Goal: Task Accomplishment & Management: Manage account settings

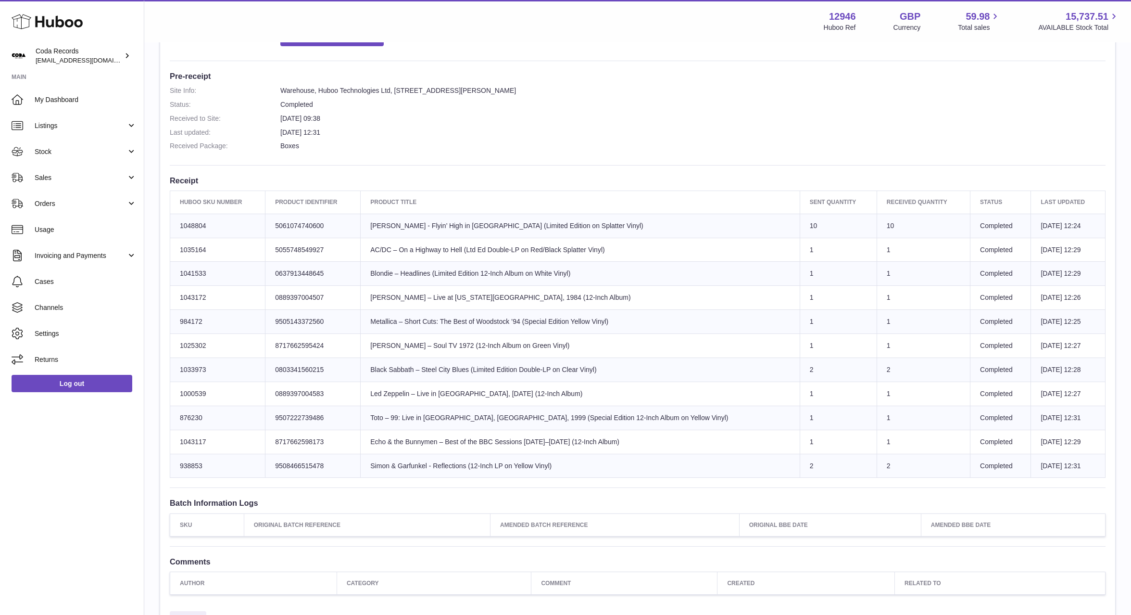
drag, startPoint x: 82, startPoint y: 178, endPoint x: 81, endPoint y: 195, distance: 16.9
click at [82, 178] on span "Sales" at bounding box center [81, 177] width 92 height 9
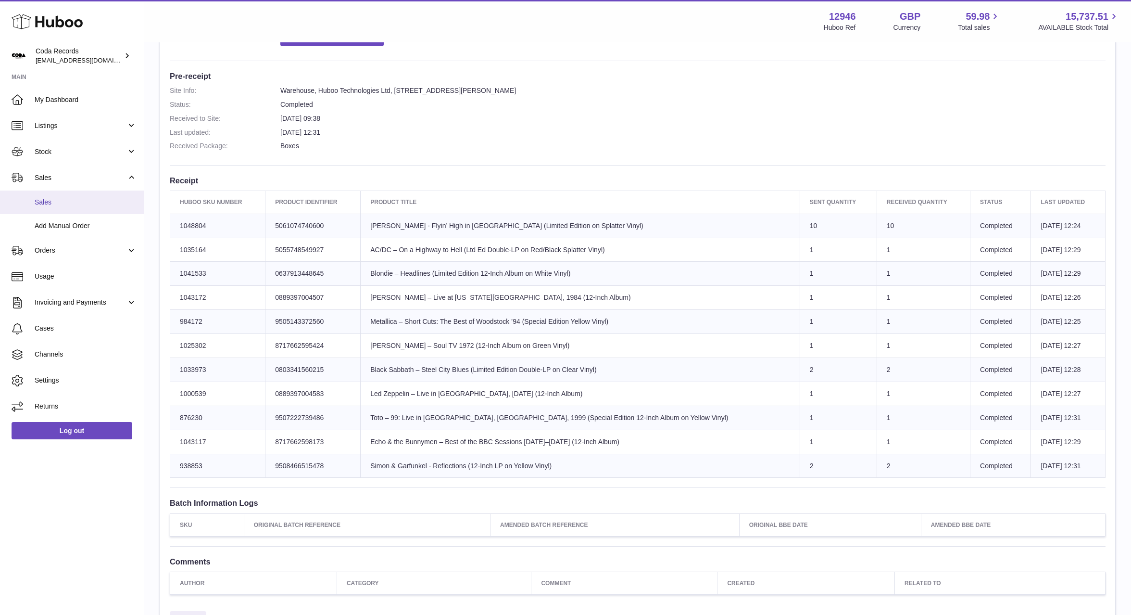
click at [81, 211] on link "Sales" at bounding box center [72, 202] width 144 height 24
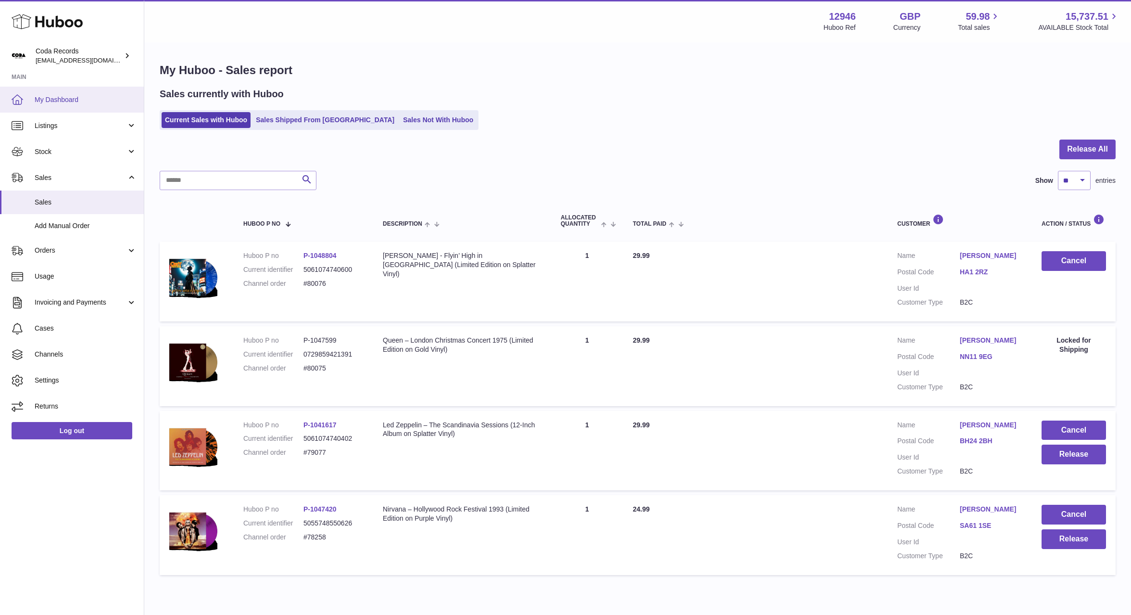
click at [64, 97] on span "My Dashboard" at bounding box center [86, 99] width 102 height 9
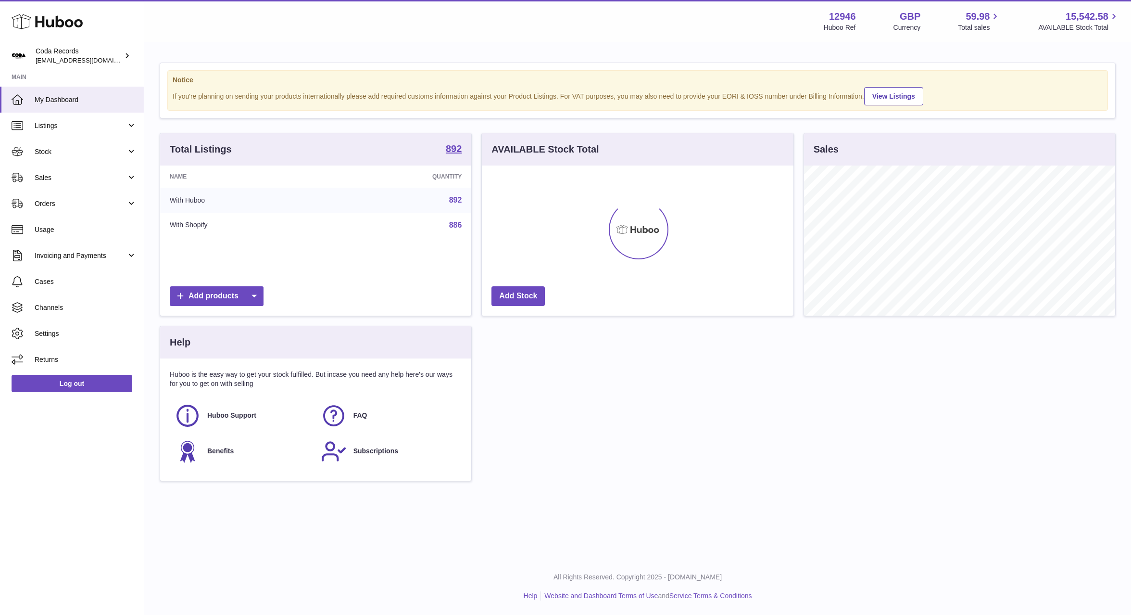
scroll to position [150, 311]
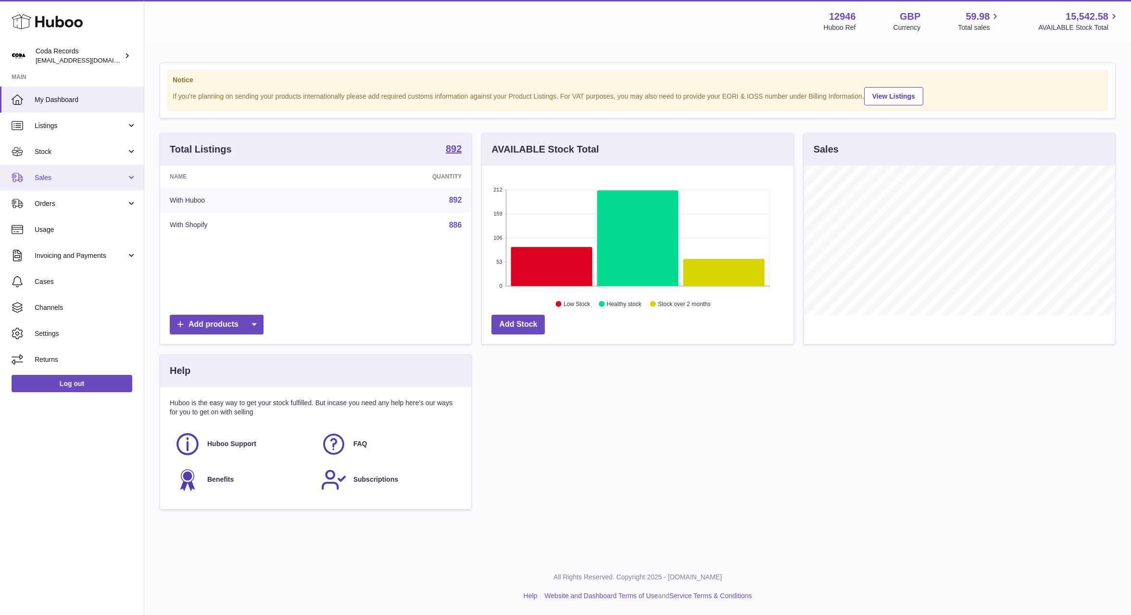
click at [75, 182] on span "Sales" at bounding box center [81, 177] width 92 height 9
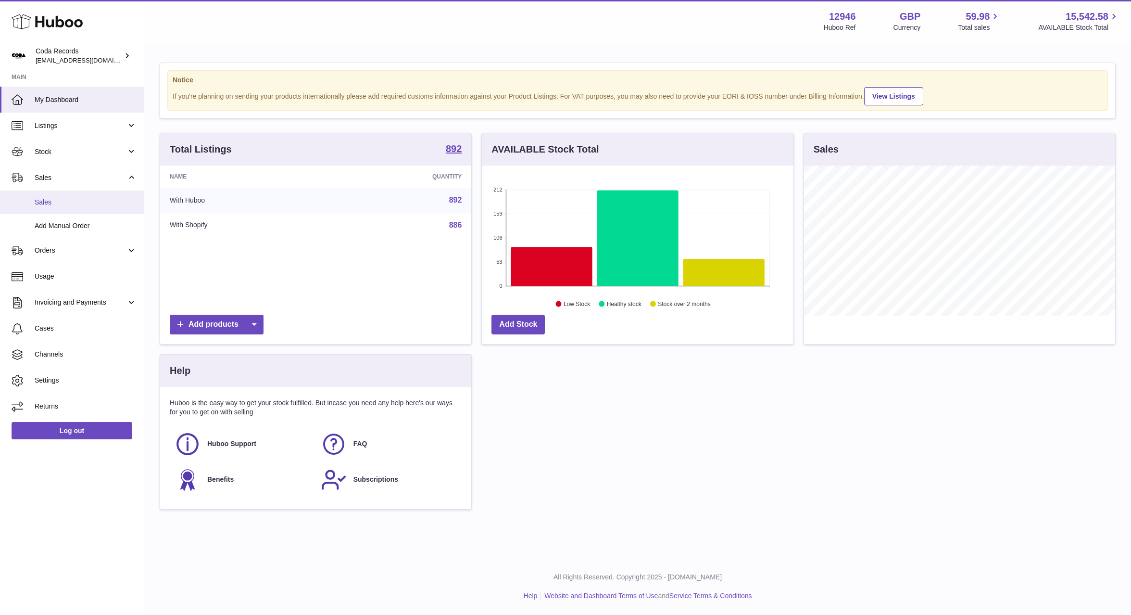
click at [82, 199] on span "Sales" at bounding box center [86, 202] width 102 height 9
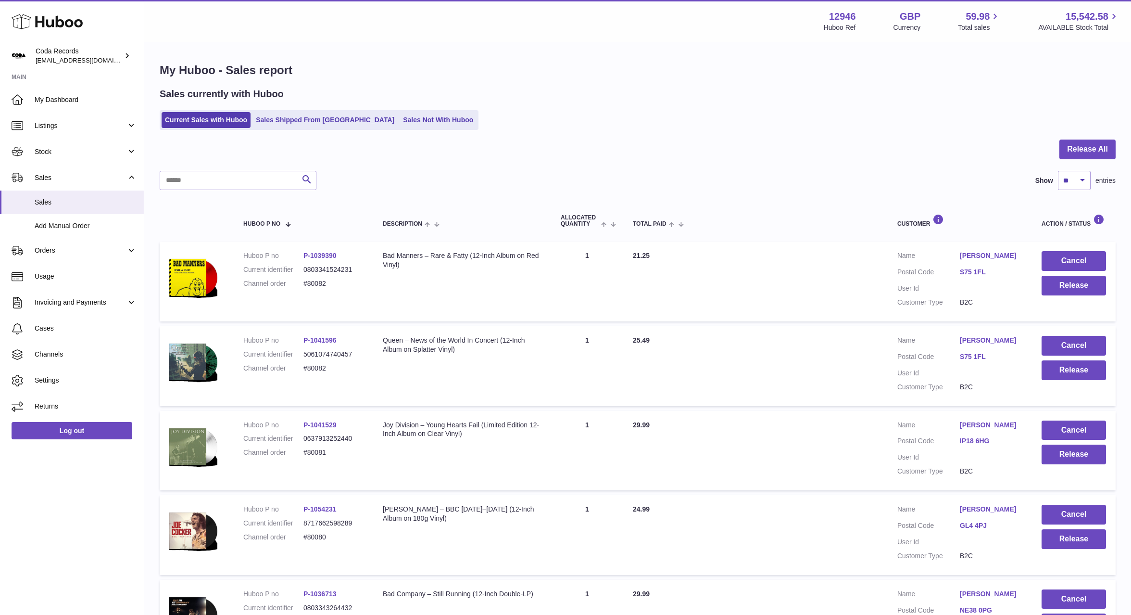
click at [1008, 256] on link "Adam Whitehouse" at bounding box center [991, 255] width 63 height 9
click at [866, 277] on div at bounding box center [565, 307] width 1131 height 615
click at [1079, 373] on button "Release" at bounding box center [1074, 370] width 64 height 20
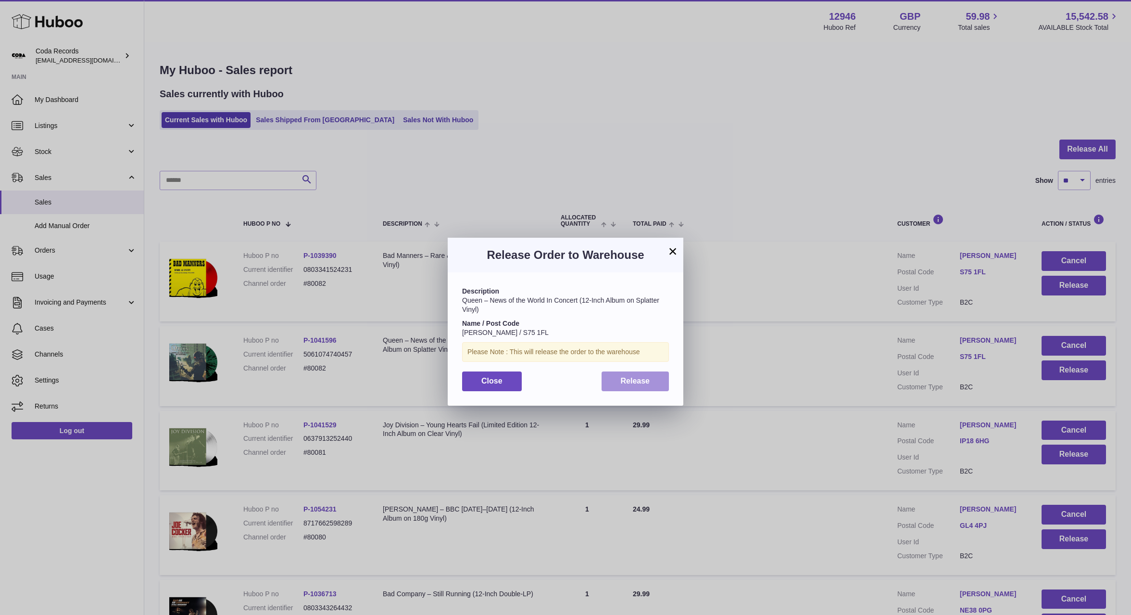
click at [628, 378] on span "Release" at bounding box center [635, 381] width 29 height 8
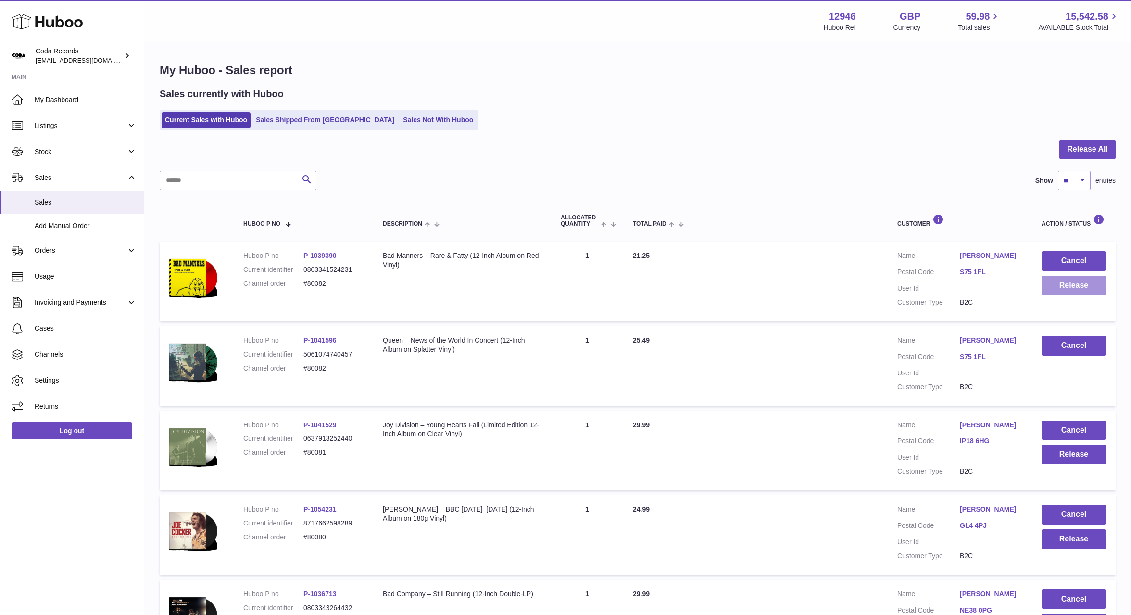
click at [1073, 290] on button "Release" at bounding box center [1074, 286] width 64 height 20
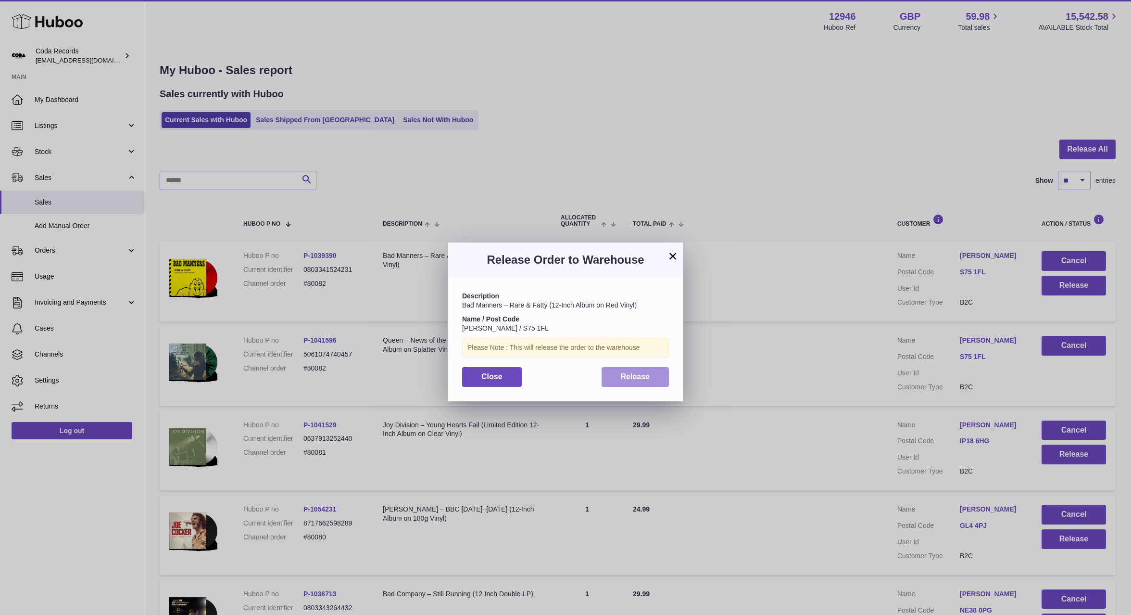
click at [662, 382] on button "Release" at bounding box center [636, 377] width 68 height 20
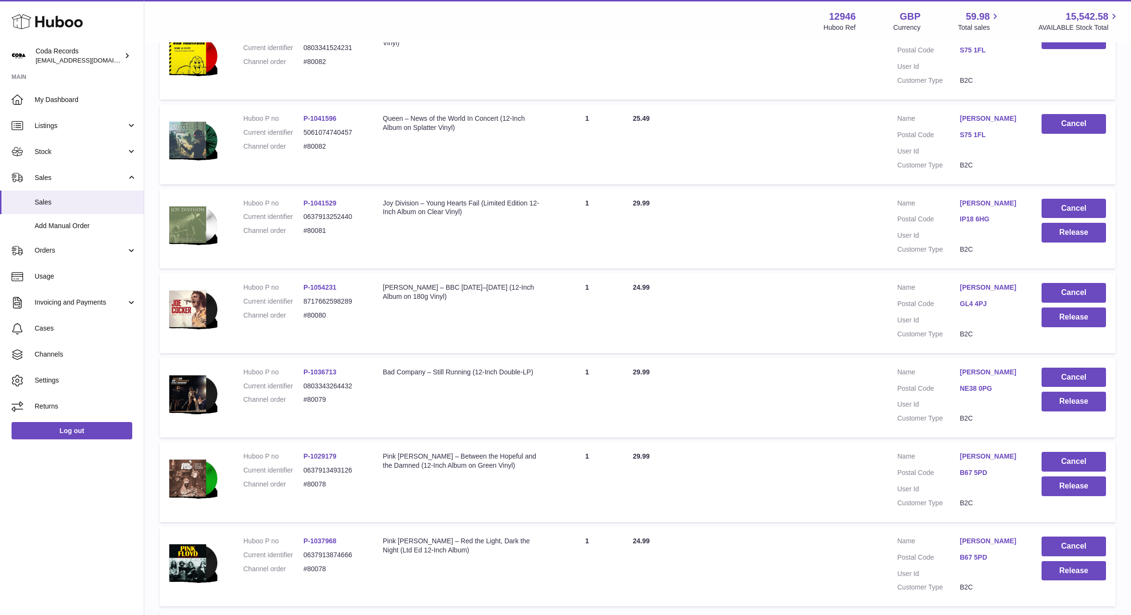
scroll to position [215, 0]
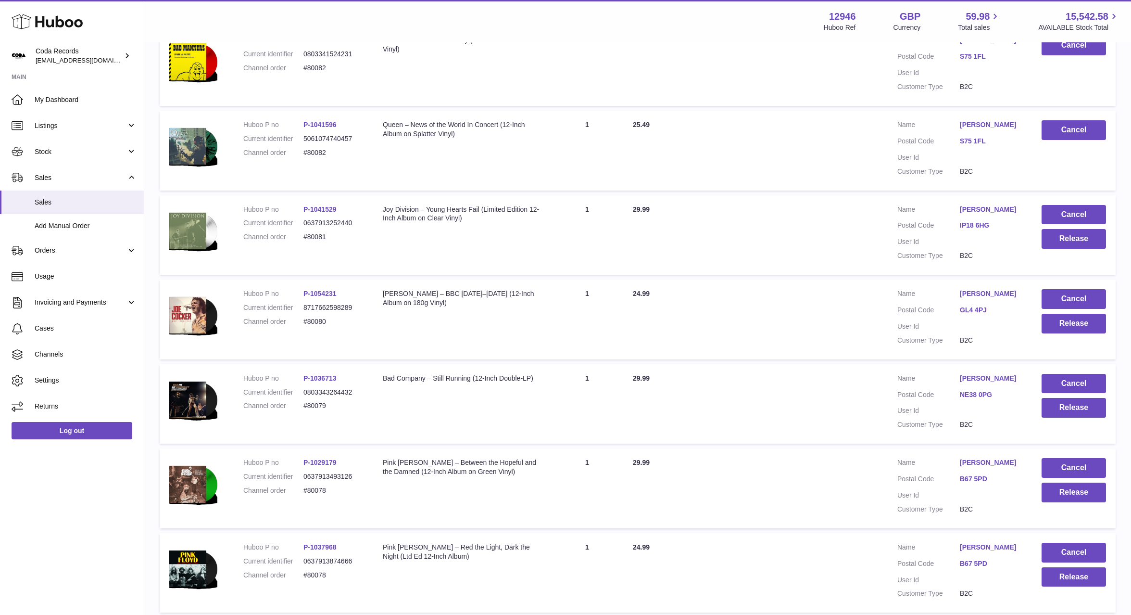
click at [968, 462] on link "[PERSON_NAME]" at bounding box center [991, 462] width 63 height 9
click at [896, 511] on div at bounding box center [565, 307] width 1131 height 615
click at [1091, 575] on button "Release" at bounding box center [1074, 577] width 64 height 20
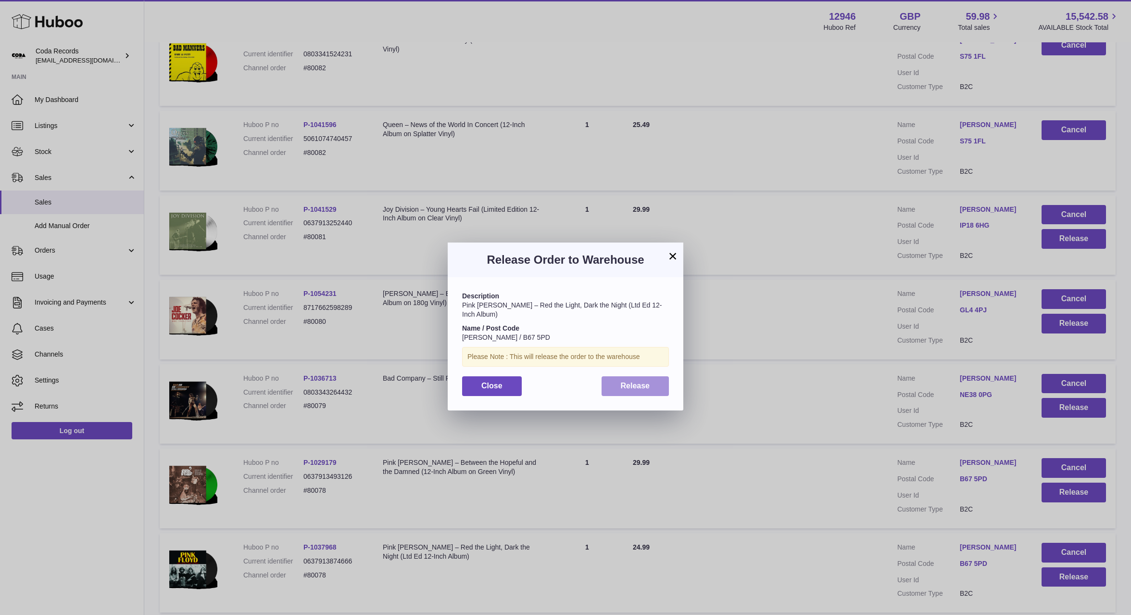
click at [638, 381] on span "Release" at bounding box center [635, 385] width 29 height 8
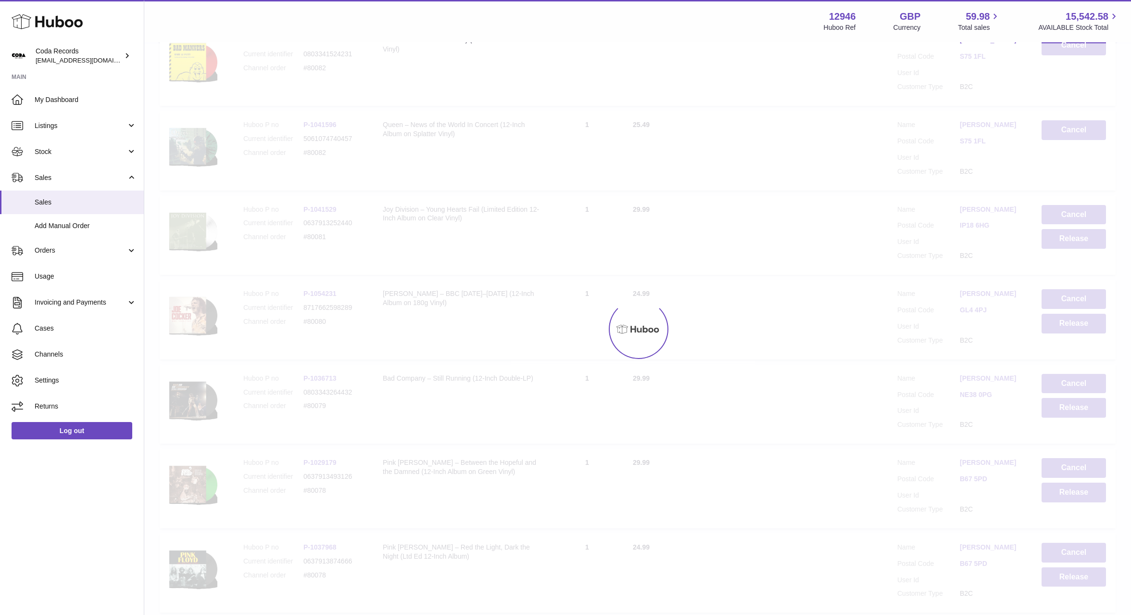
click at [1057, 487] on div "Menu Huboo 12946 Huboo Ref GBP Currency 59.98 Total sales 15,542.58 AVAILABLE S…" at bounding box center [637, 350] width 987 height 1130
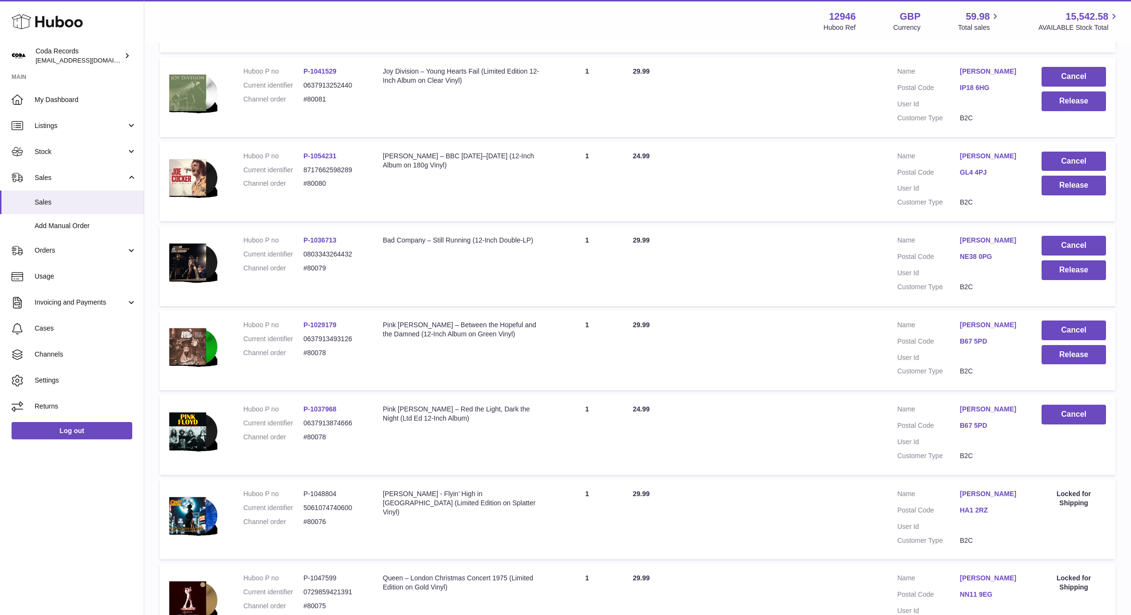
scroll to position [510, 0]
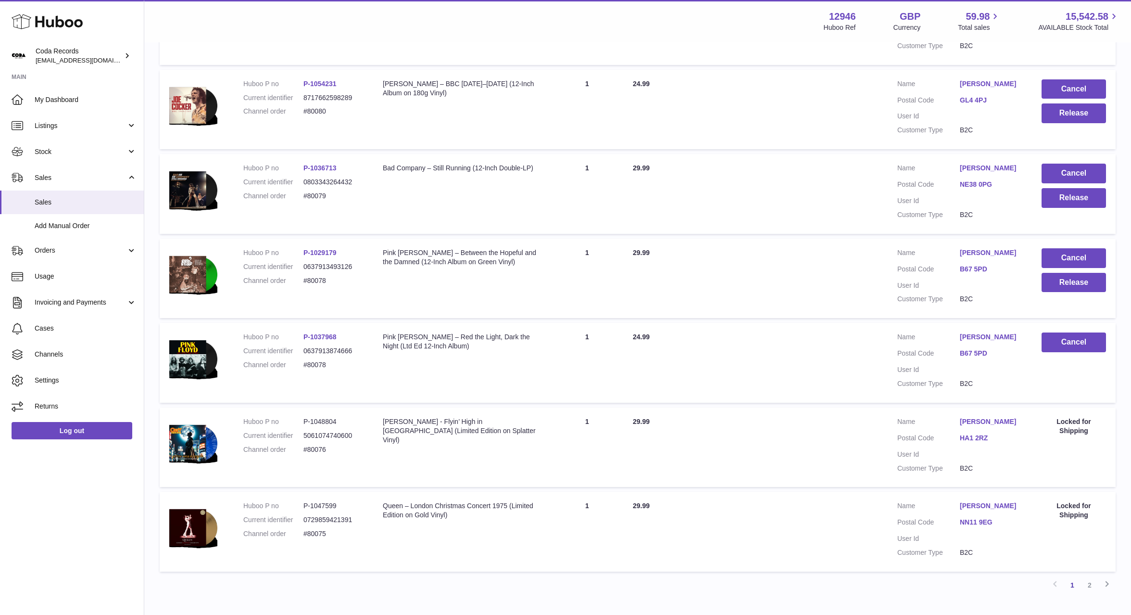
click at [842, 403] on td "Total Paid 24.99" at bounding box center [755, 363] width 265 height 80
click at [1065, 292] on button "Release" at bounding box center [1074, 283] width 64 height 20
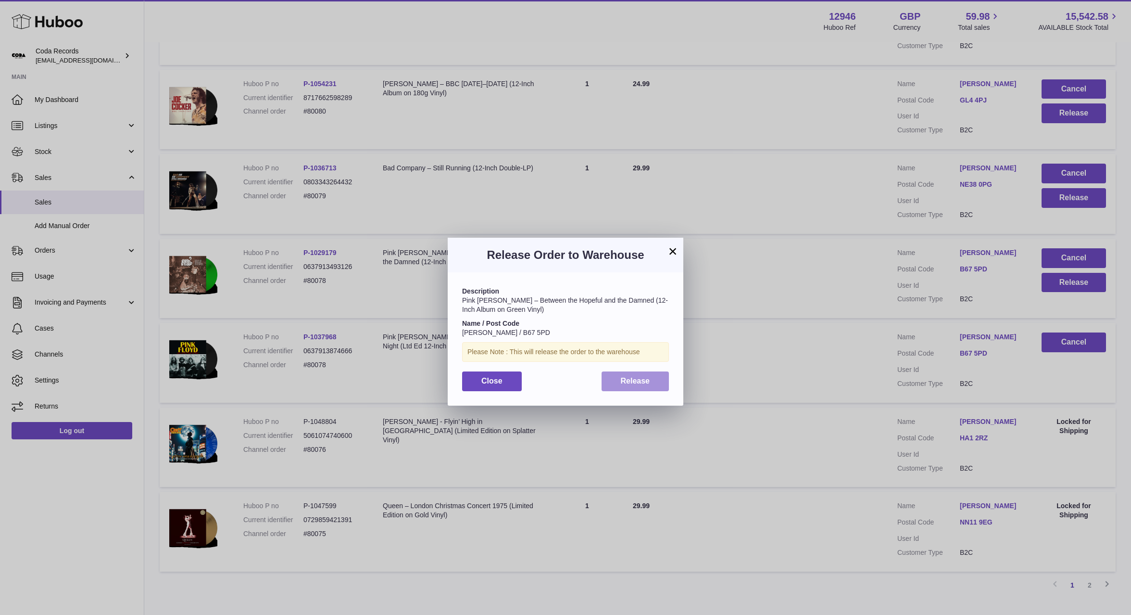
click at [637, 381] on span "Release" at bounding box center [635, 381] width 29 height 8
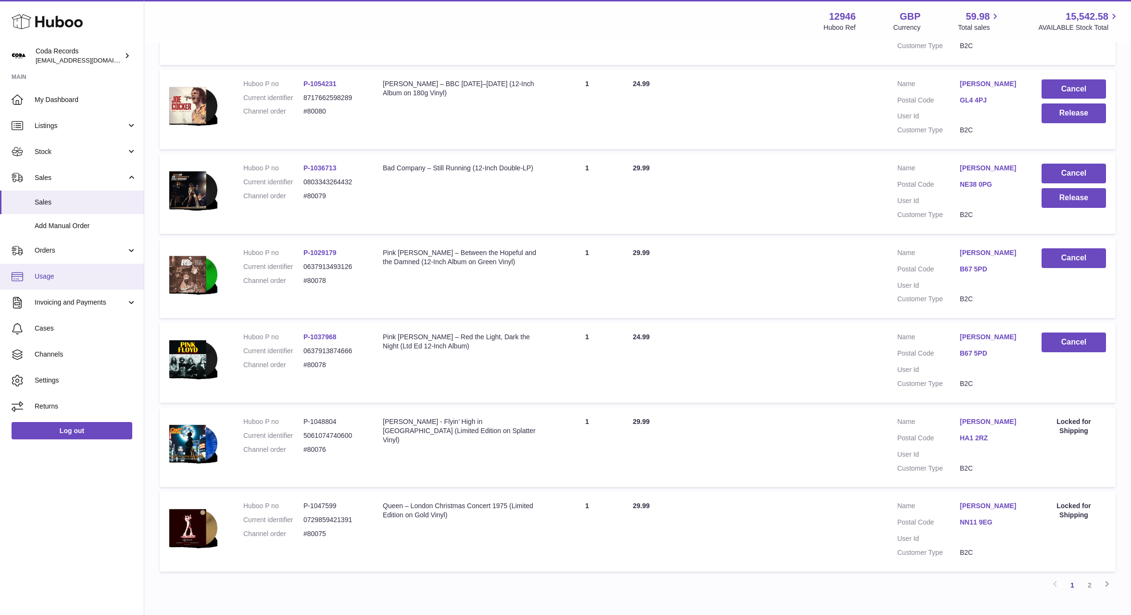
click at [78, 278] on span "Usage" at bounding box center [86, 276] width 102 height 9
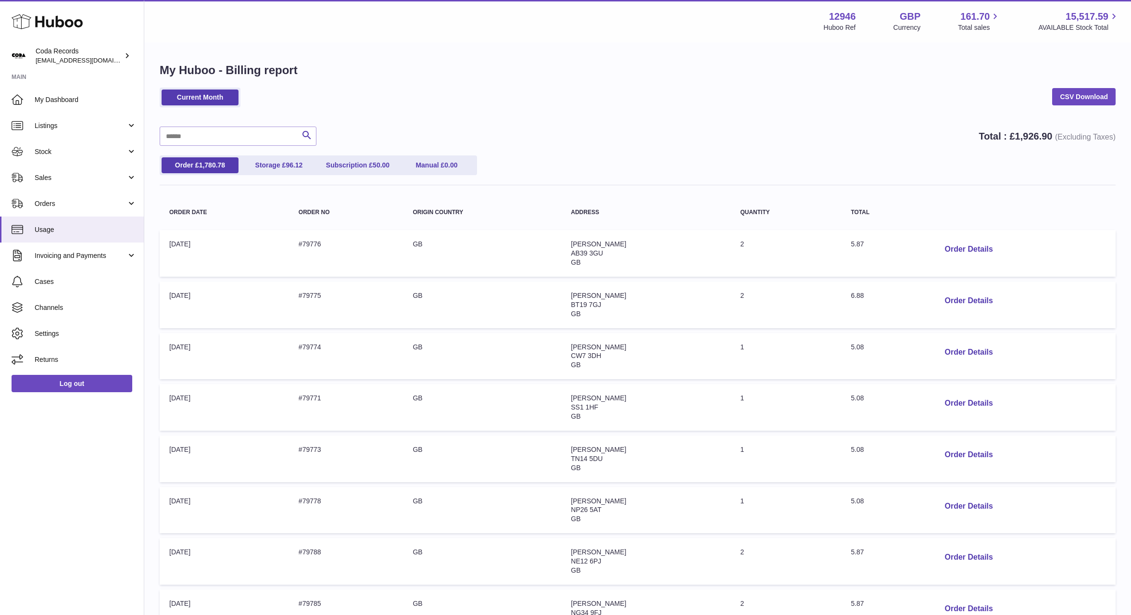
scroll to position [229, 0]
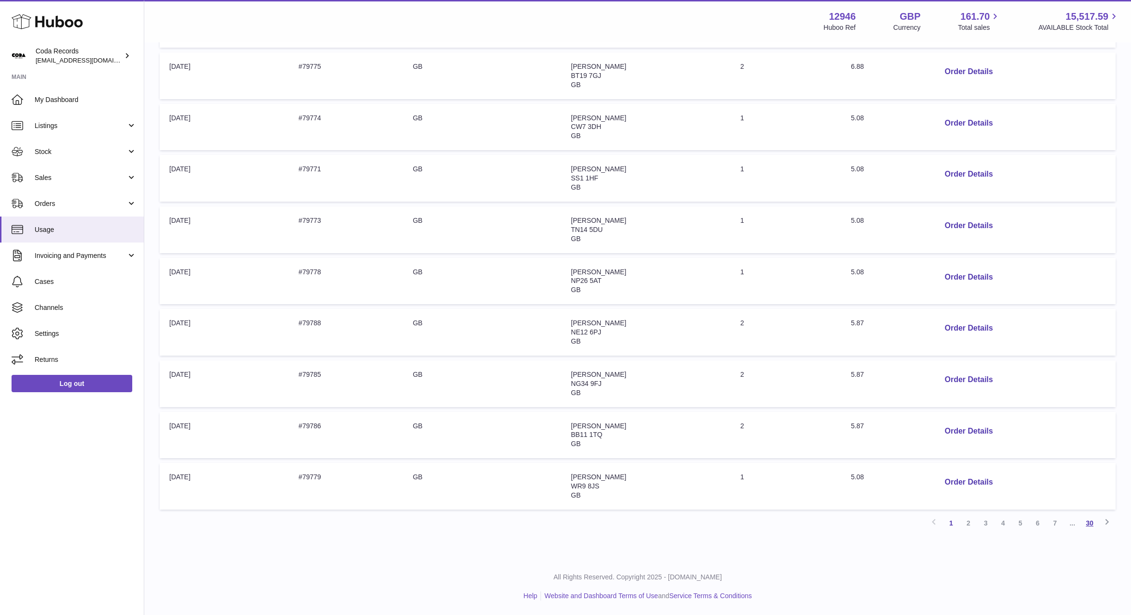
click at [1089, 523] on link "30" at bounding box center [1089, 522] width 17 height 17
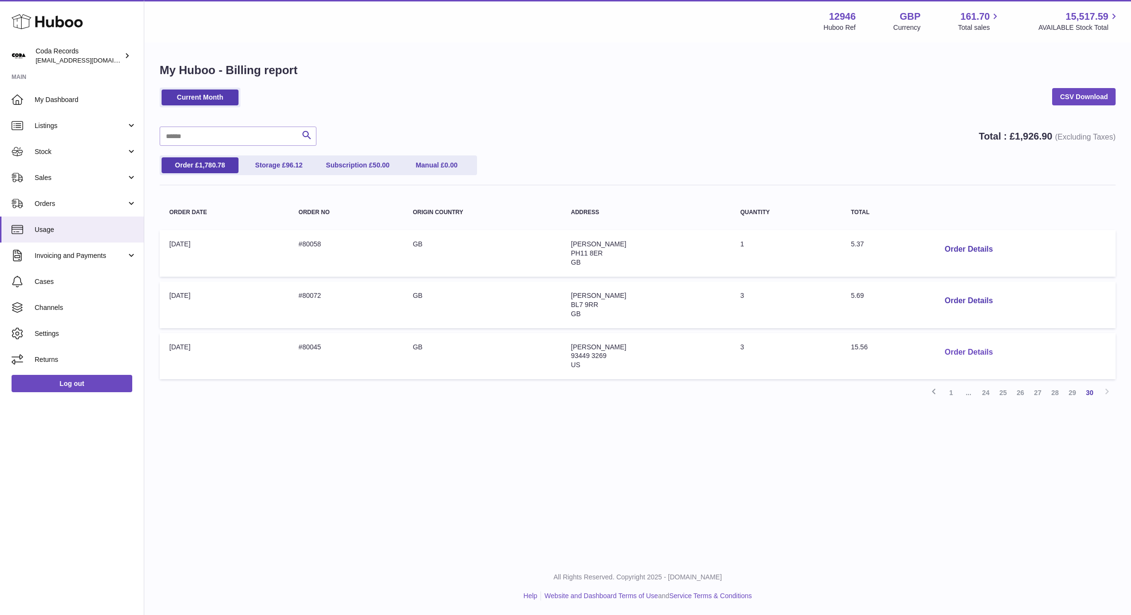
click at [965, 350] on button "Order Details" at bounding box center [968, 352] width 63 height 20
click at [949, 412] on div at bounding box center [565, 307] width 1131 height 615
click at [1071, 394] on link "29" at bounding box center [1072, 392] width 17 height 17
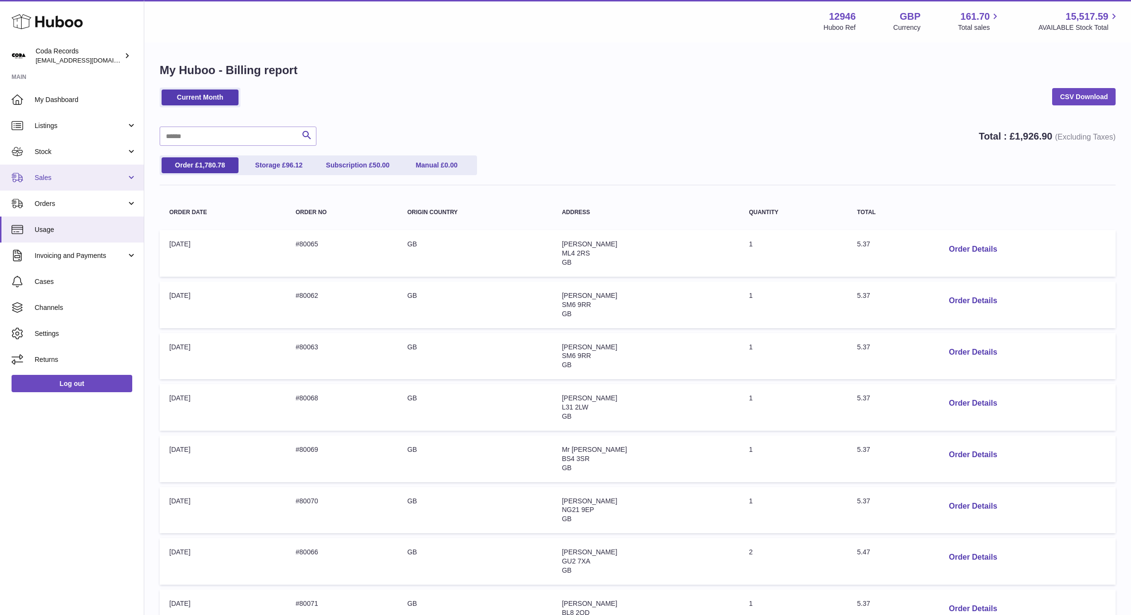
click at [68, 180] on span "Sales" at bounding box center [81, 177] width 92 height 9
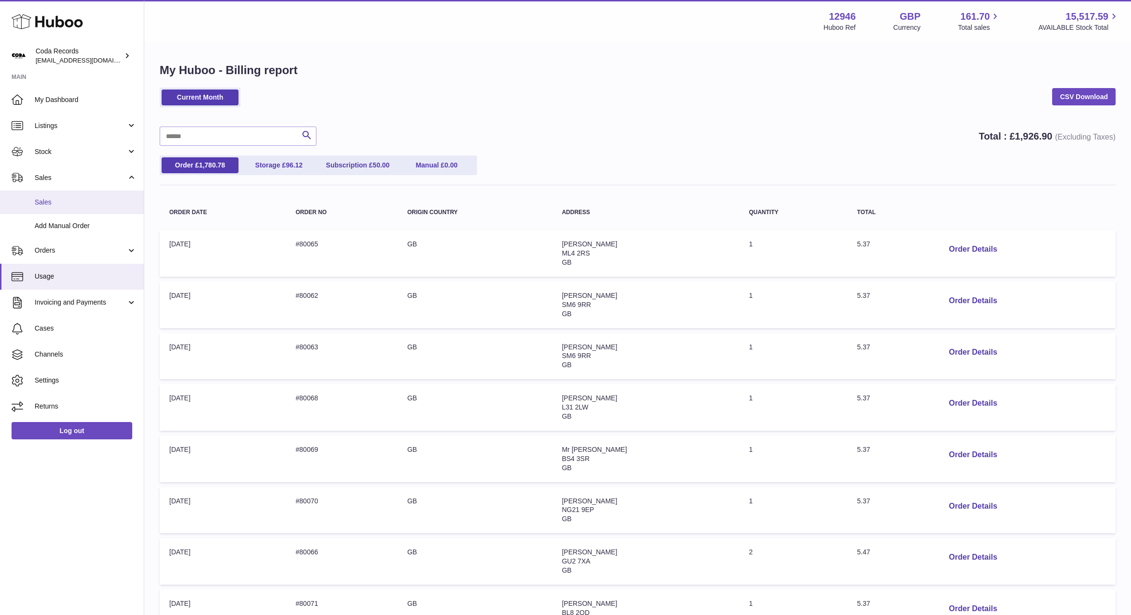
click at [79, 205] on span "Sales" at bounding box center [86, 202] width 102 height 9
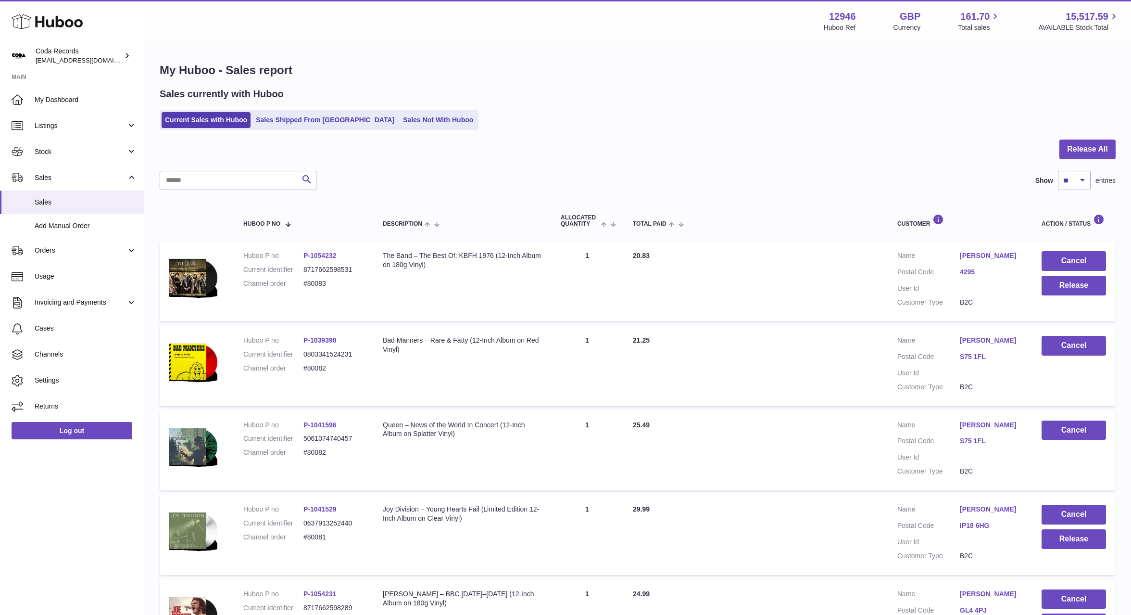
click at [999, 259] on link "[PERSON_NAME]" at bounding box center [991, 255] width 63 height 9
drag, startPoint x: 815, startPoint y: 278, endPoint x: 735, endPoint y: 286, distance: 80.7
click at [815, 278] on div at bounding box center [565, 307] width 1131 height 615
click at [88, 255] on link "Orders" at bounding box center [72, 251] width 144 height 26
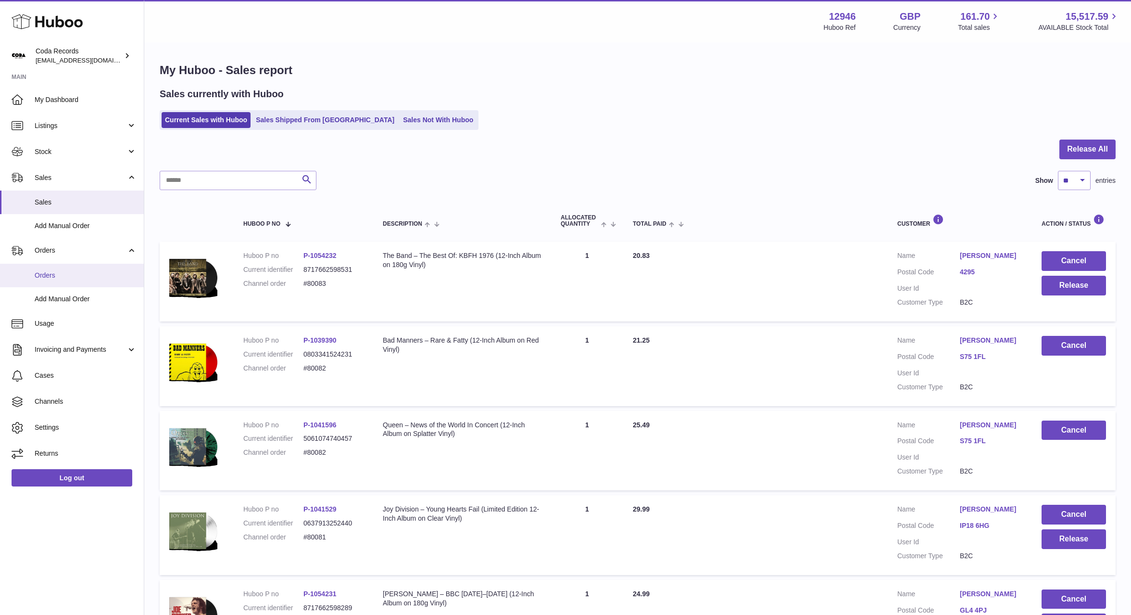
click at [80, 273] on span "Orders" at bounding box center [86, 275] width 102 height 9
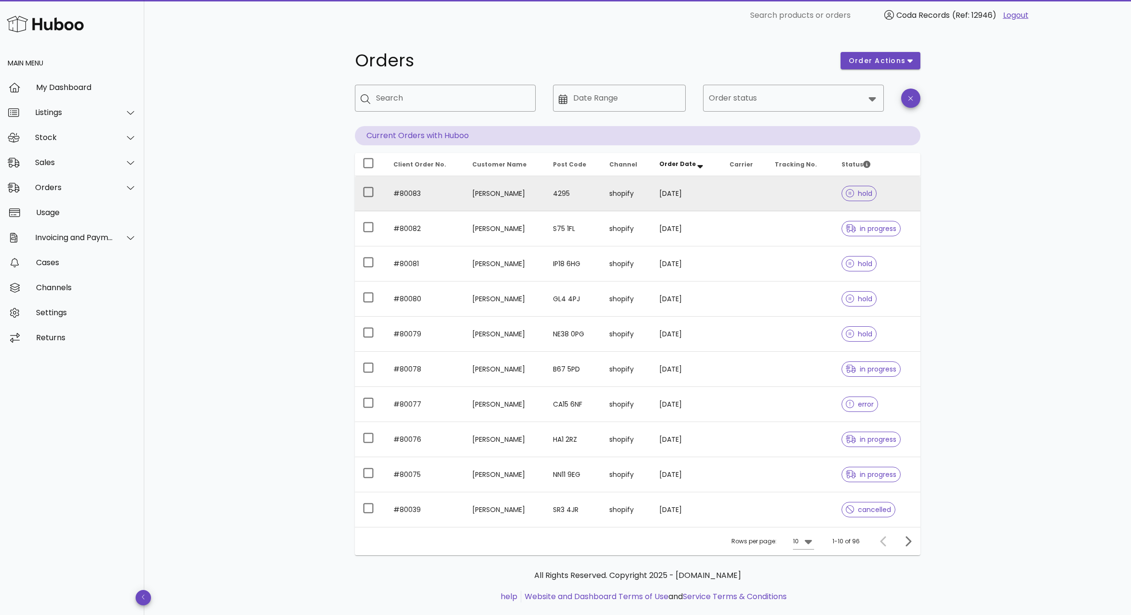
click at [504, 193] on td "[PERSON_NAME]" at bounding box center [505, 193] width 81 height 35
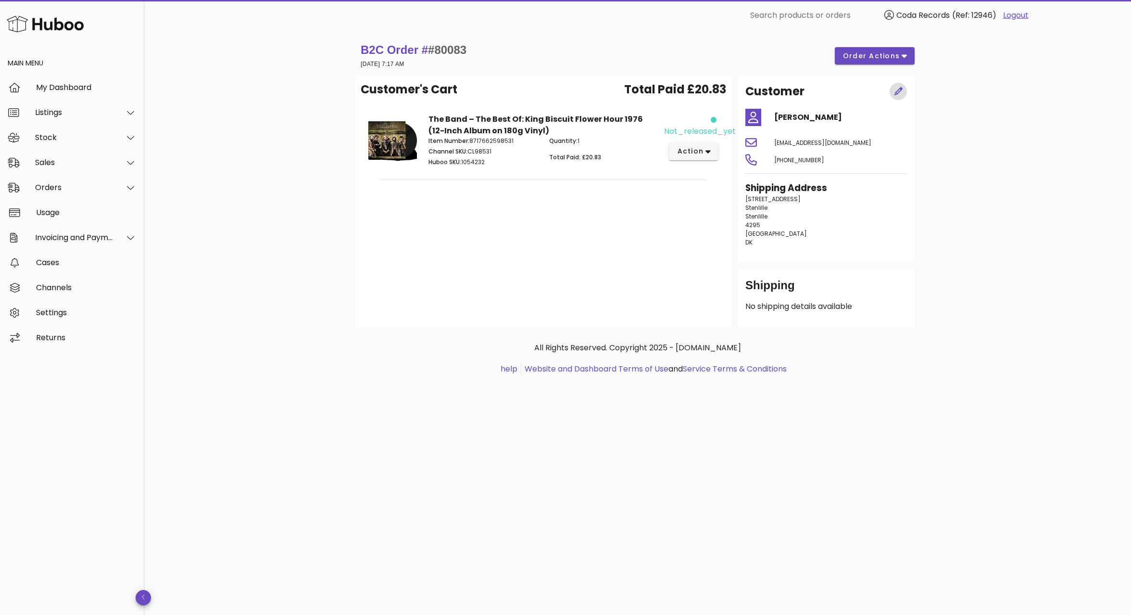
click at [899, 92] on icon "button" at bounding box center [898, 91] width 9 height 9
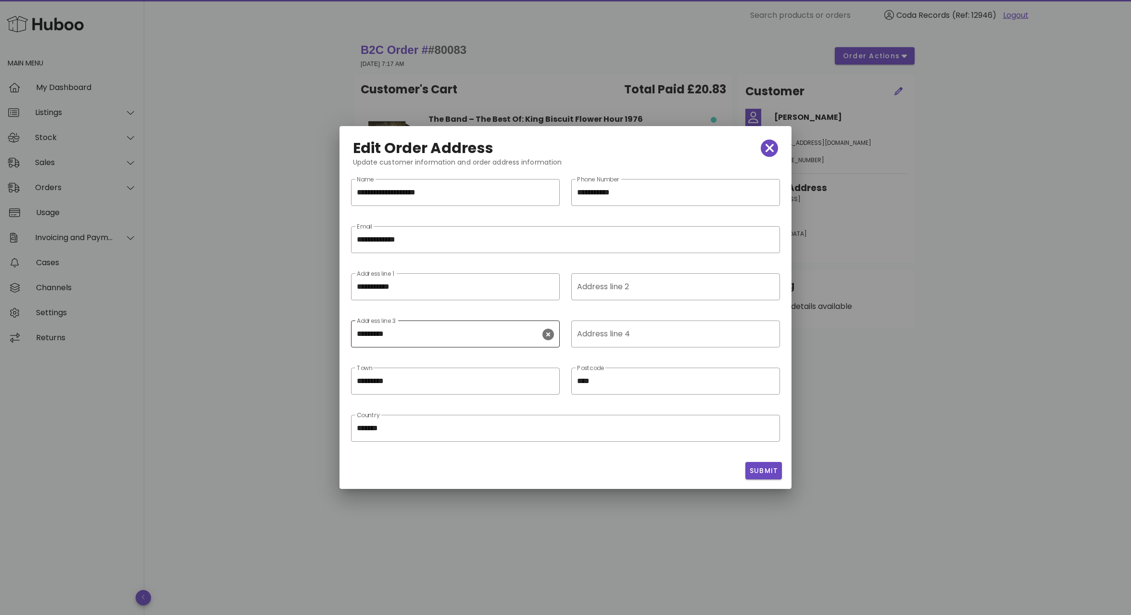
click at [551, 334] on icon "clear icon" at bounding box center [548, 334] width 12 height 12
click at [756, 473] on span "Submit" at bounding box center [763, 471] width 29 height 10
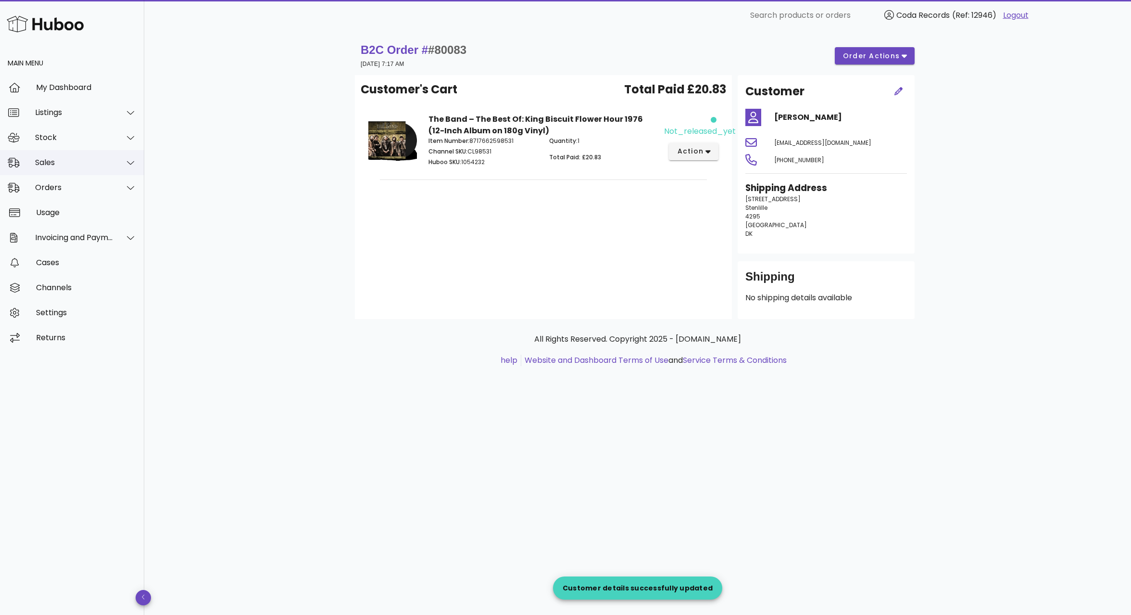
click at [86, 162] on div "Sales" at bounding box center [74, 162] width 78 height 9
click at [84, 181] on div "Sales" at bounding box center [86, 186] width 102 height 21
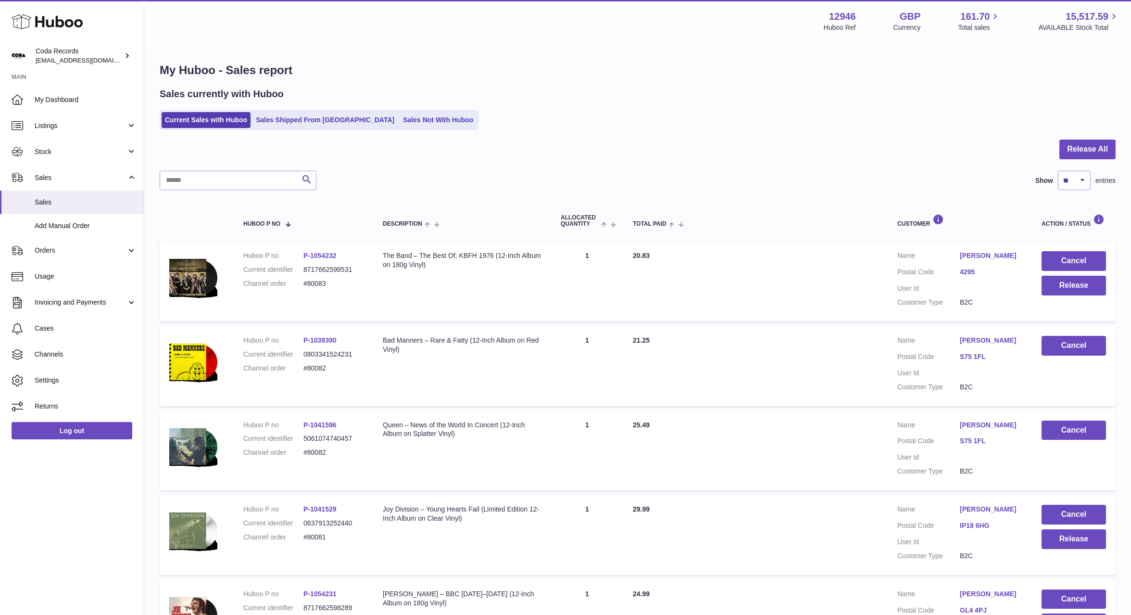
click at [988, 255] on link "[PERSON_NAME]" at bounding box center [991, 255] width 63 height 9
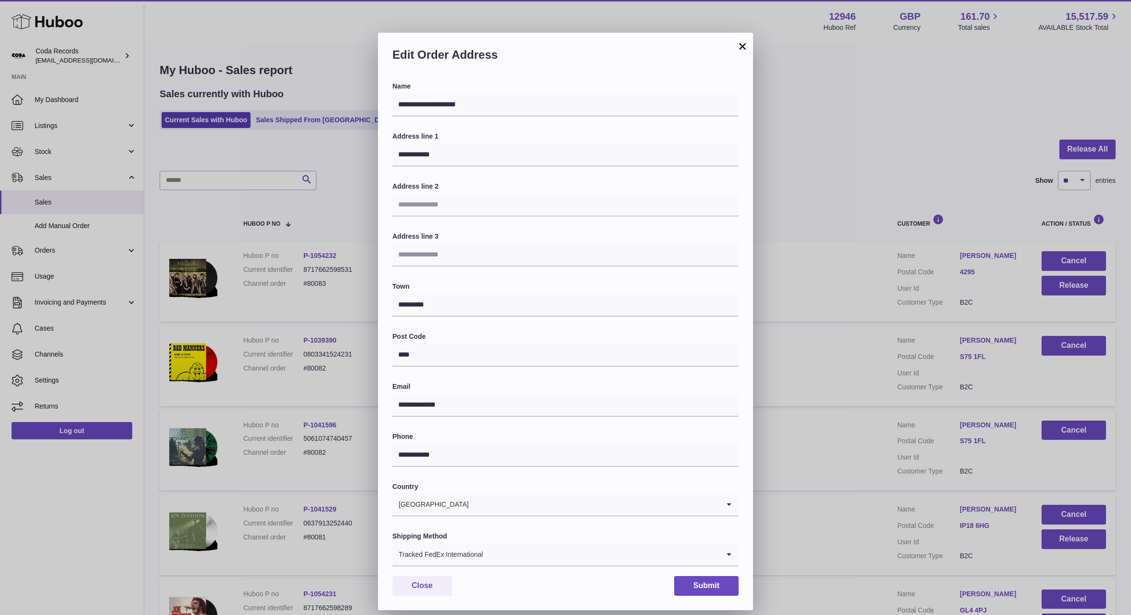
click at [851, 270] on div "**********" at bounding box center [565, 321] width 1131 height 615
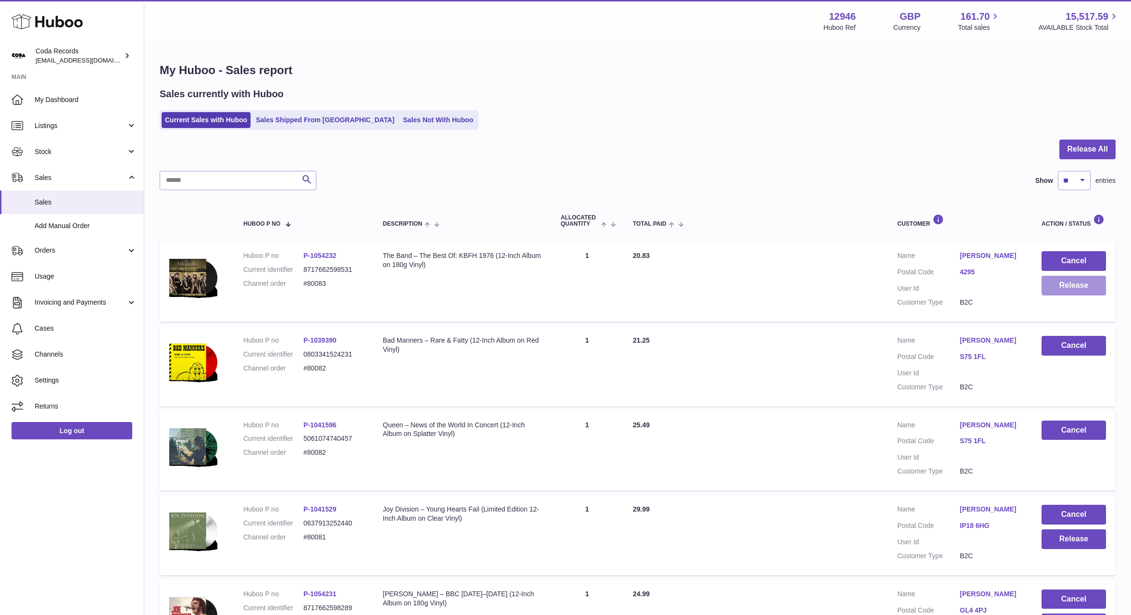
click at [1083, 288] on button "Release" at bounding box center [1074, 286] width 64 height 20
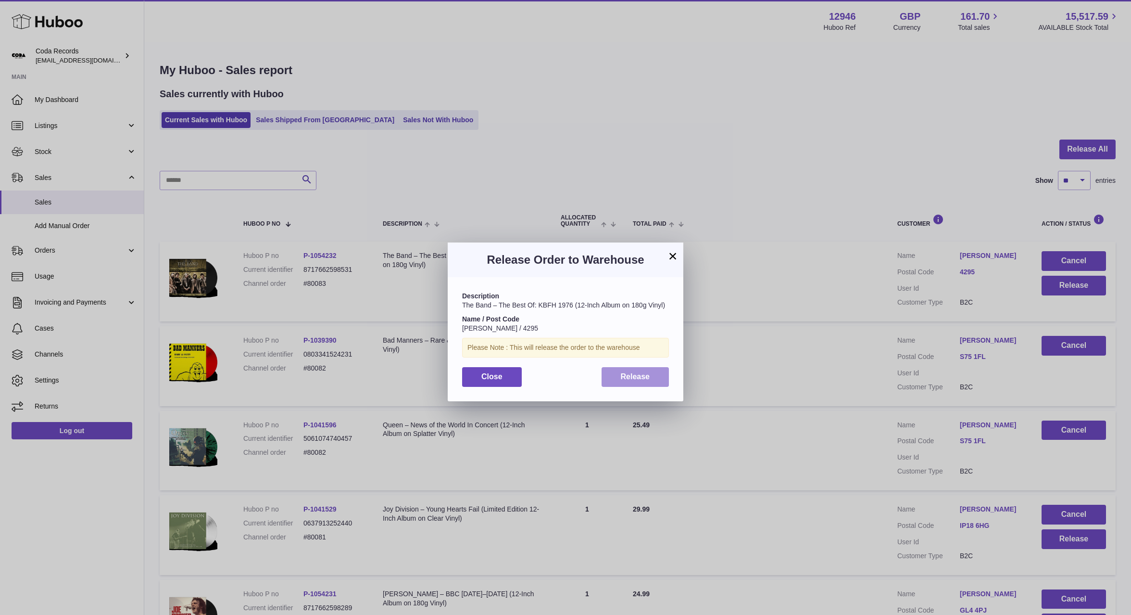
click at [659, 375] on button "Release" at bounding box center [636, 377] width 68 height 20
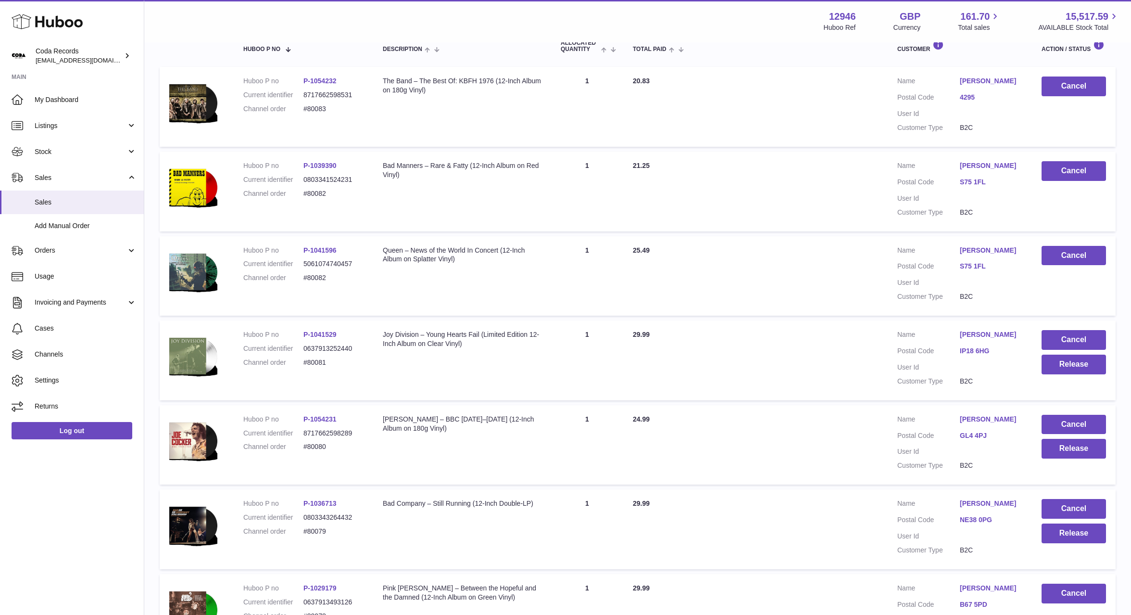
scroll to position [174, 0]
click at [318, 536] on dd "#80079" at bounding box center [333, 531] width 60 height 9
copy dd "80079"
drag, startPoint x: 88, startPoint y: 255, endPoint x: 88, endPoint y: 262, distance: 6.7
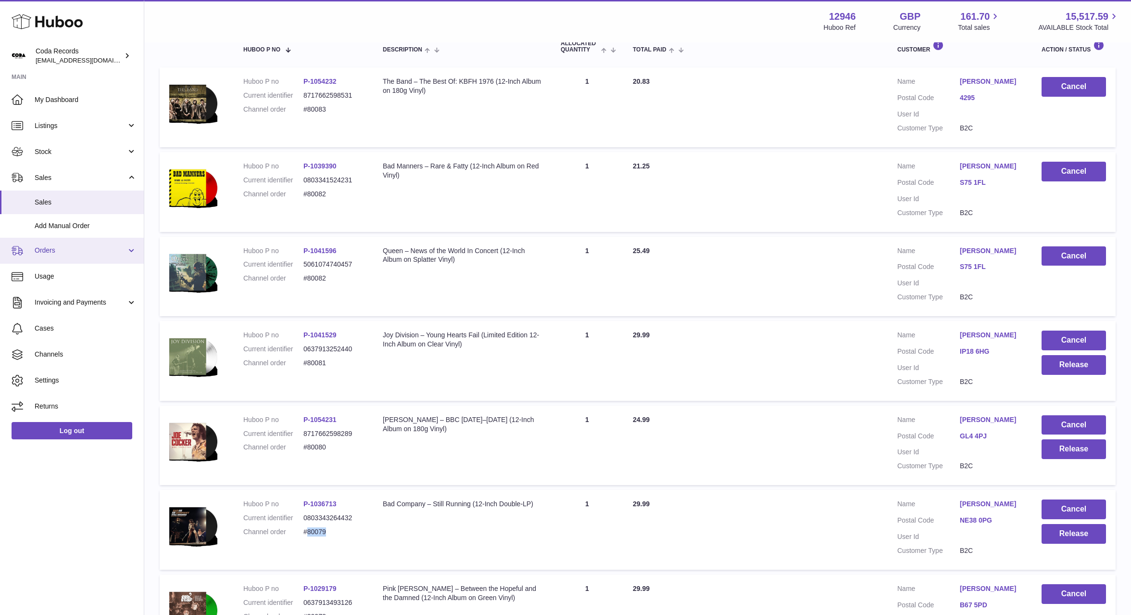
click at [88, 255] on link "Orders" at bounding box center [72, 251] width 144 height 26
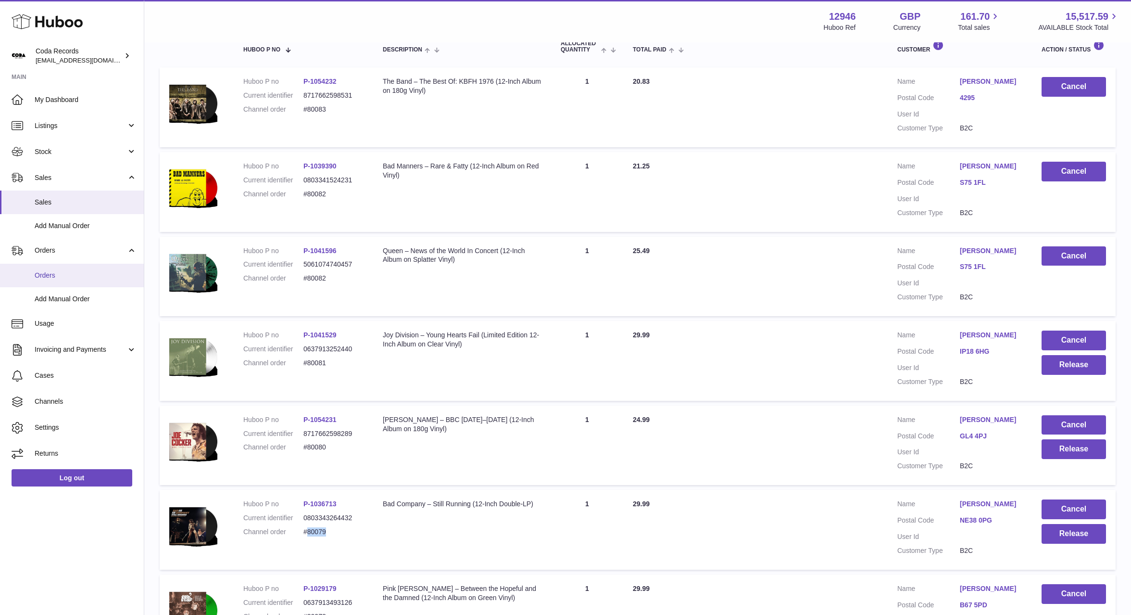
click at [88, 276] on span "Orders" at bounding box center [86, 275] width 102 height 9
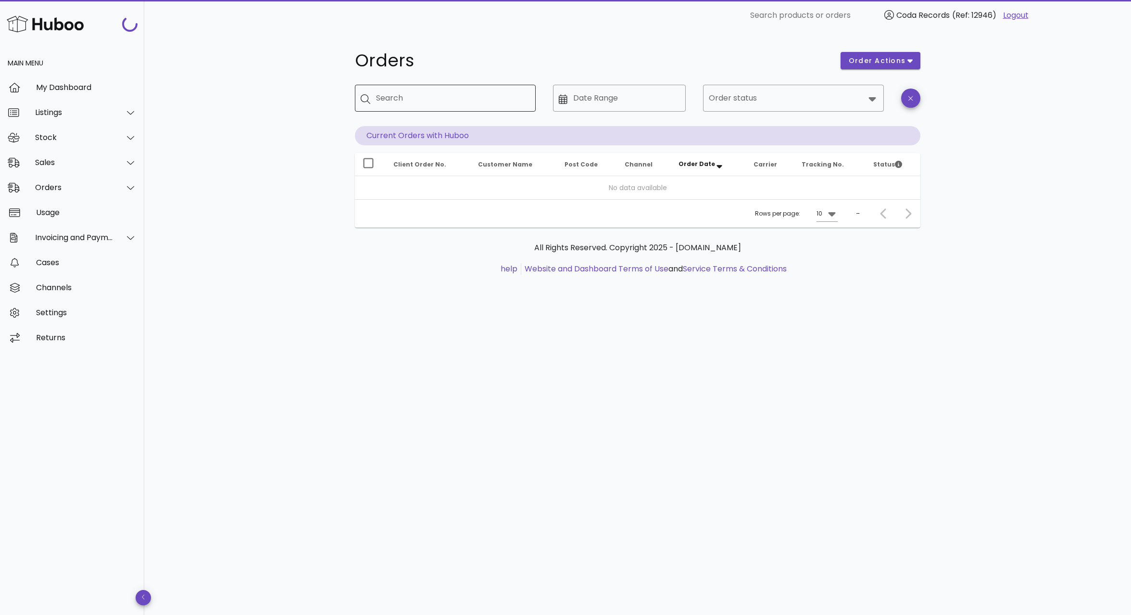
click at [452, 96] on input "Search" at bounding box center [452, 97] width 152 height 15
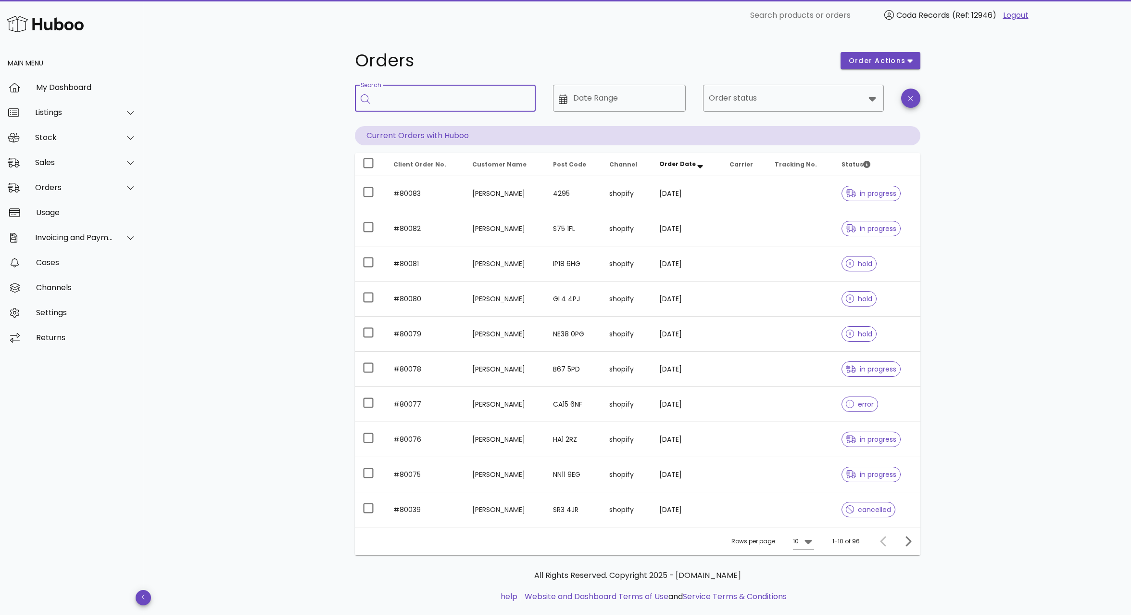
paste input "*****"
type input "*****"
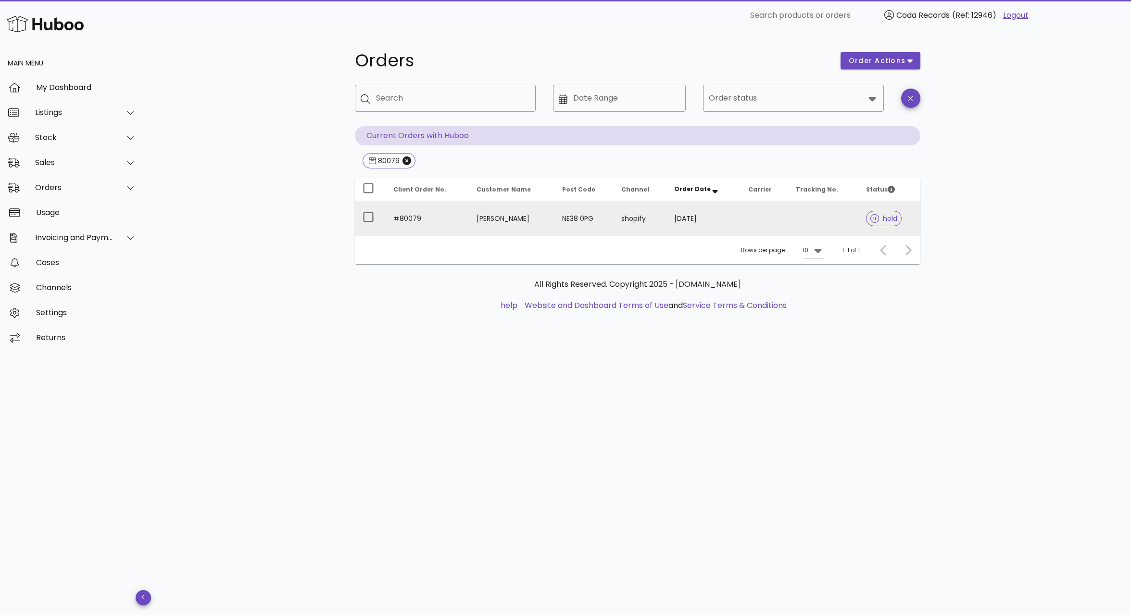
click at [509, 217] on td "[PERSON_NAME]" at bounding box center [511, 218] width 85 height 35
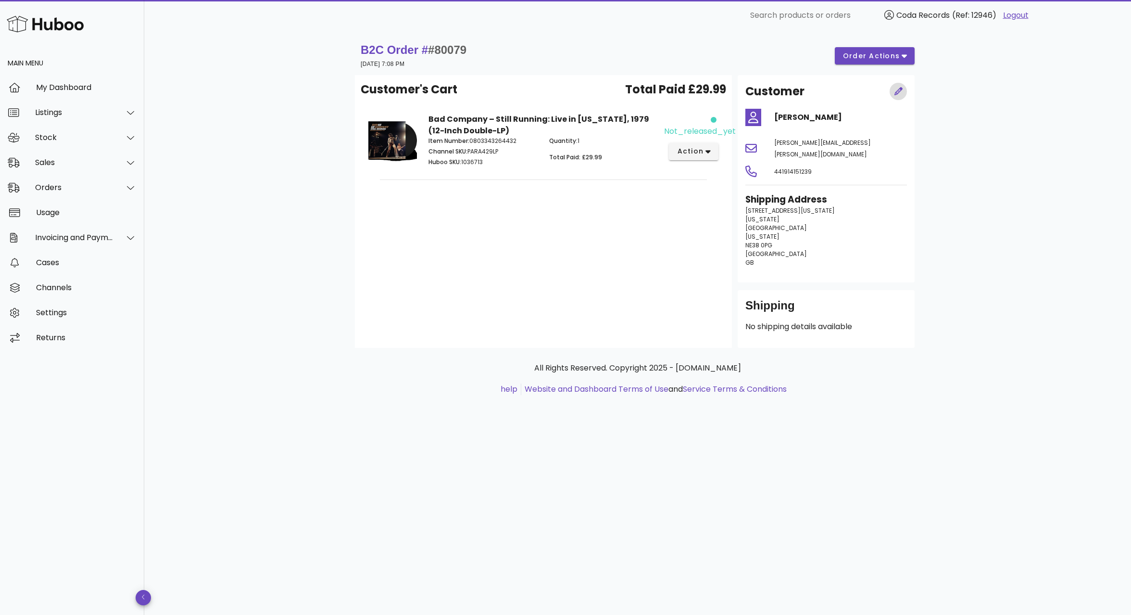
click at [896, 91] on icon "button" at bounding box center [898, 91] width 8 height 8
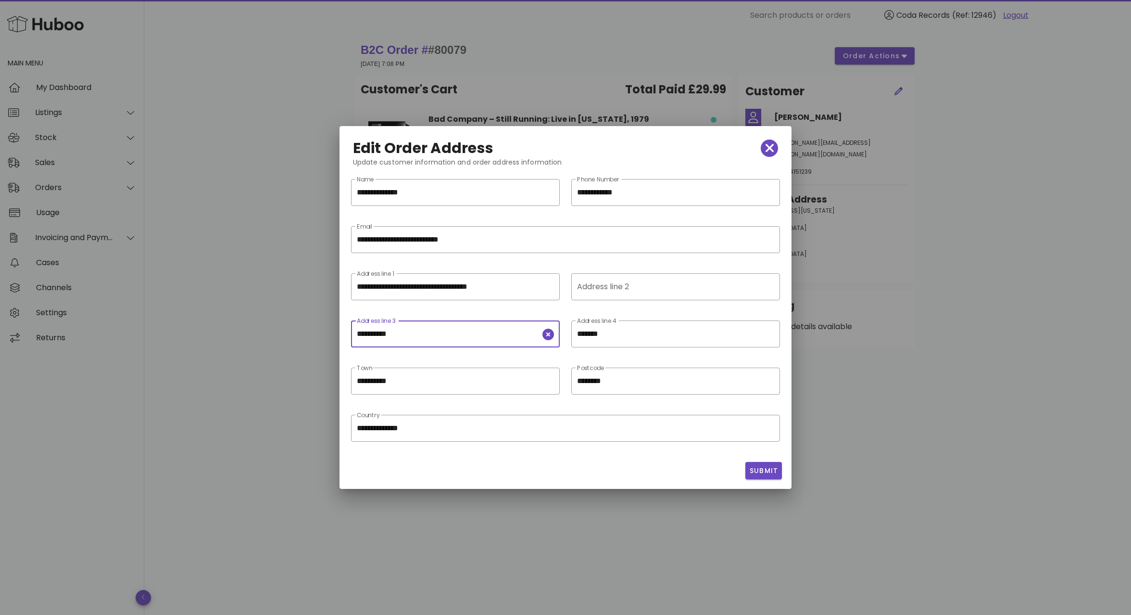
drag, startPoint x: 410, startPoint y: 332, endPoint x: 327, endPoint y: 328, distance: 83.3
click at [327, 328] on div "**********" at bounding box center [565, 307] width 1131 height 615
drag, startPoint x: 613, startPoint y: 290, endPoint x: 592, endPoint y: 292, distance: 21.8
click at [611, 290] on input "Address line 2" at bounding box center [674, 286] width 195 height 15
paste input "**********"
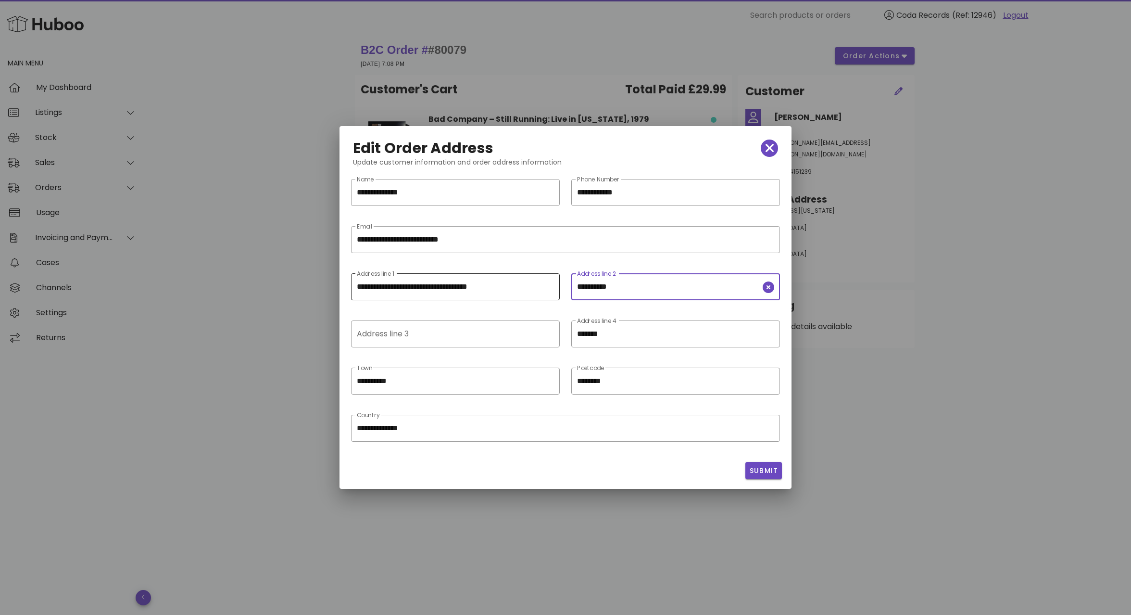
type input "**********"
drag, startPoint x: 422, startPoint y: 287, endPoint x: 525, endPoint y: 291, distance: 103.5
click at [525, 291] on input "**********" at bounding box center [455, 286] width 197 height 15
drag, startPoint x: 768, startPoint y: 334, endPoint x: 770, endPoint y: 339, distance: 5.8
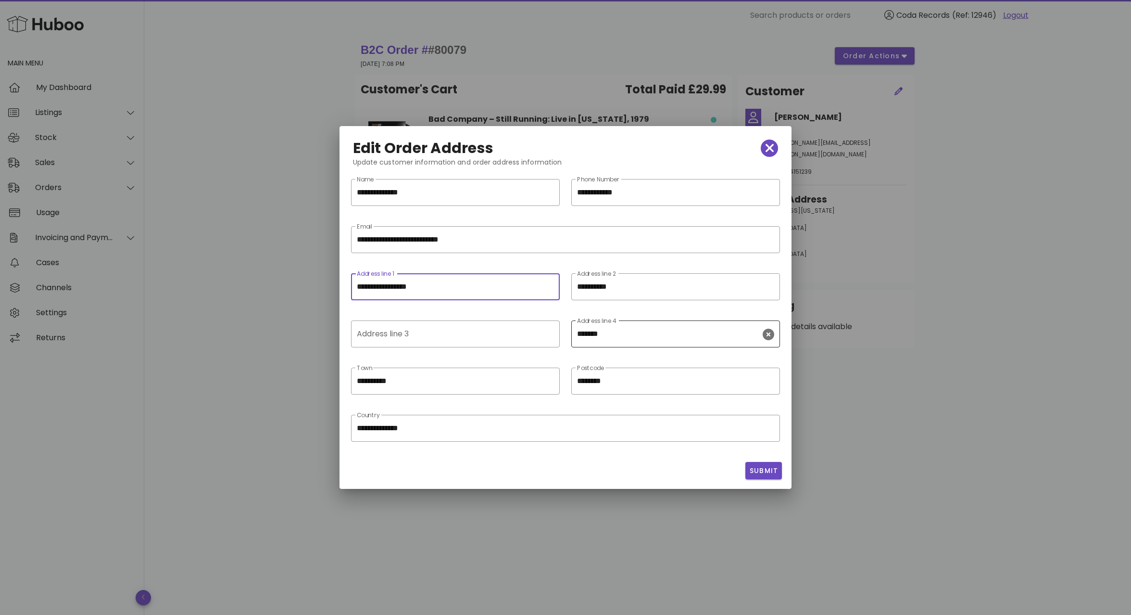
click at [768, 334] on icon "clear icon" at bounding box center [769, 334] width 12 height 12
type input "**********"
click at [451, 379] on input "**********" at bounding box center [449, 380] width 184 height 15
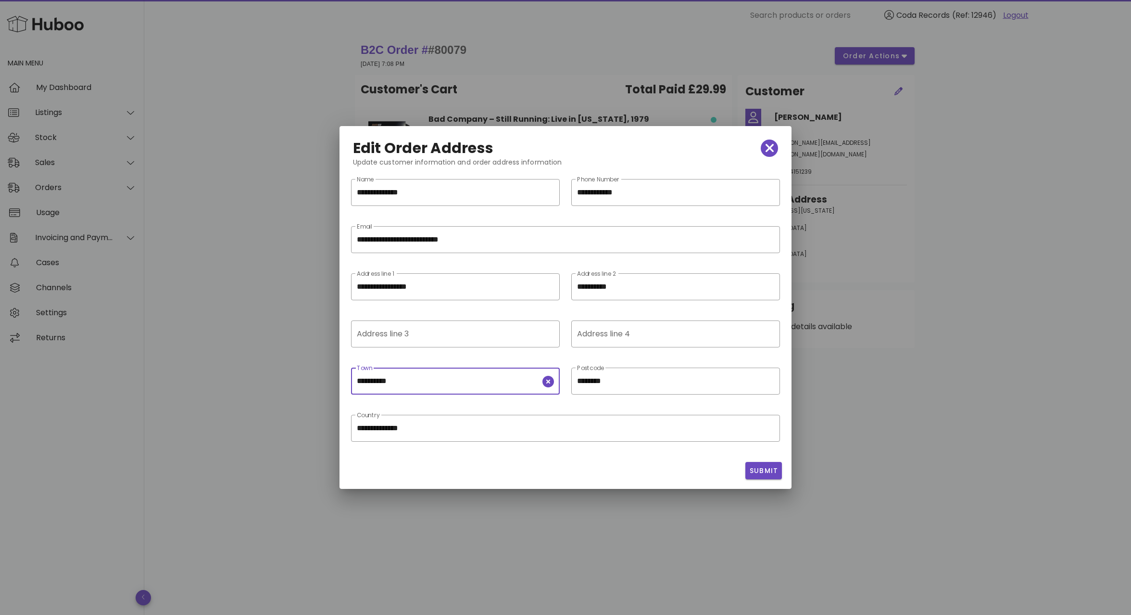
click at [451, 379] on input "**********" at bounding box center [449, 380] width 184 height 15
paste input "***"
type input "**********"
click at [770, 468] on span "Submit" at bounding box center [763, 471] width 29 height 10
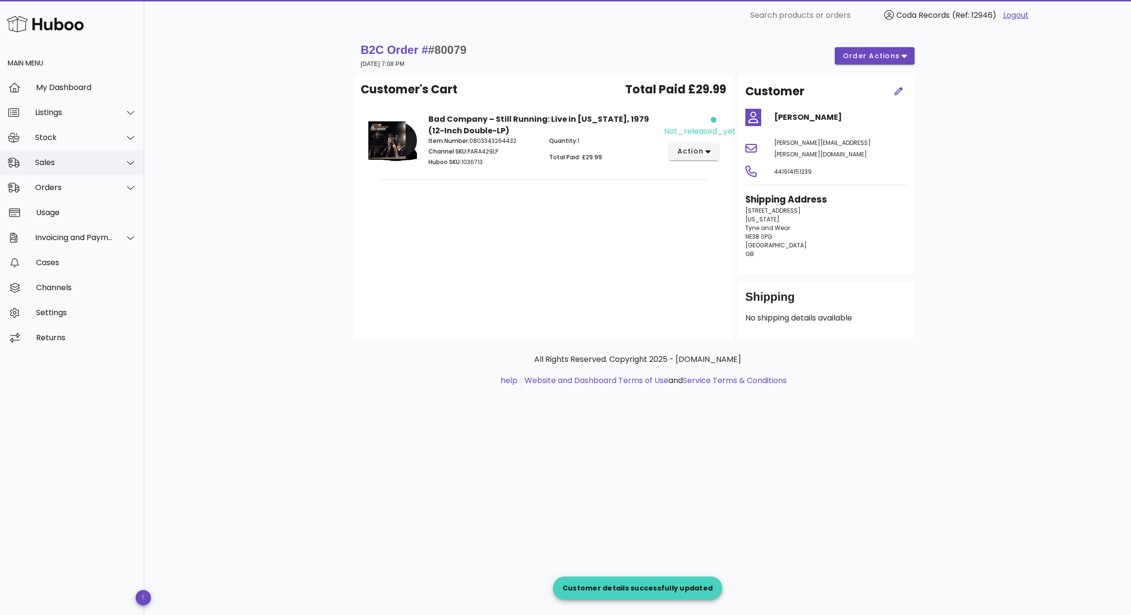
click at [76, 165] on div "Sales" at bounding box center [74, 162] width 78 height 9
click at [76, 184] on div "Sales" at bounding box center [86, 186] width 102 height 9
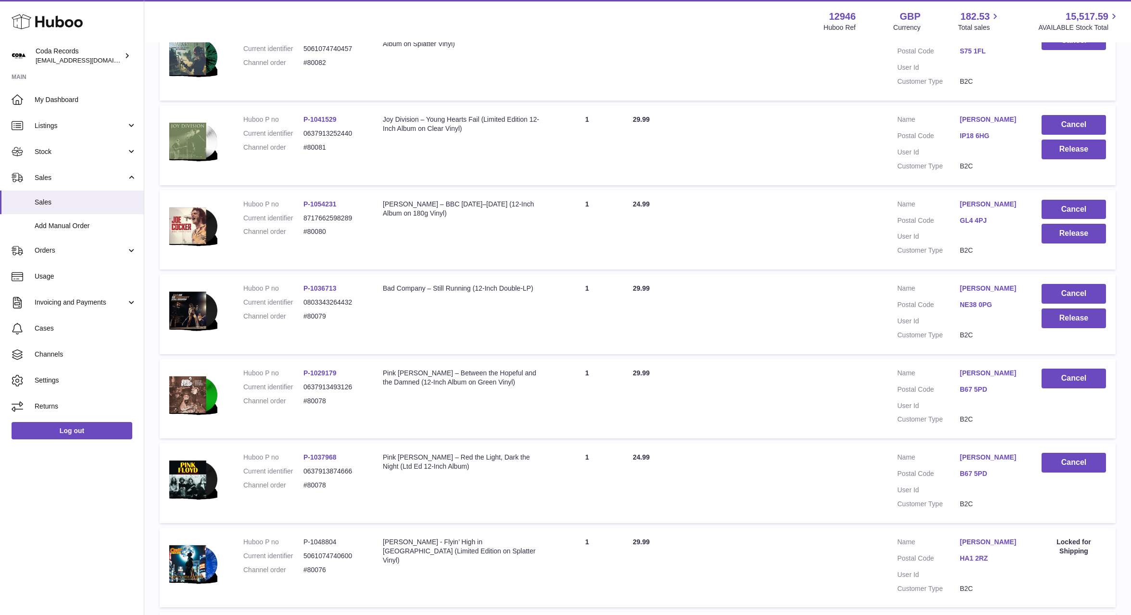
scroll to position [449, 0]
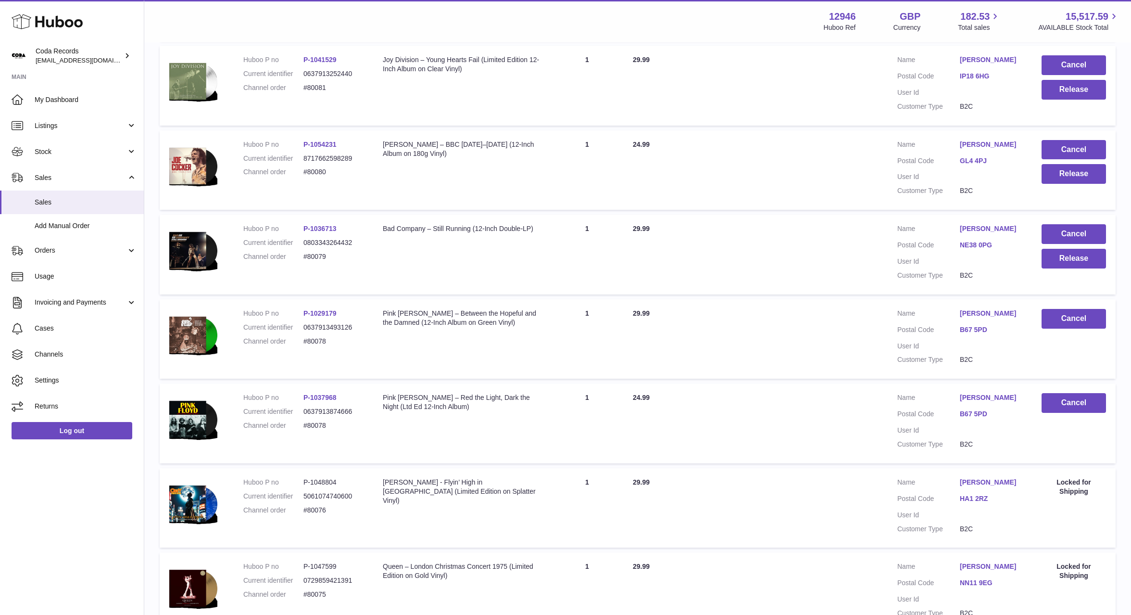
click at [975, 233] on link "[PERSON_NAME]" at bounding box center [991, 228] width 63 height 9
drag, startPoint x: 885, startPoint y: 272, endPoint x: 959, endPoint y: 279, distance: 74.4
click at [885, 272] on div at bounding box center [565, 307] width 1131 height 615
click at [1076, 268] on button "Release" at bounding box center [1074, 259] width 64 height 20
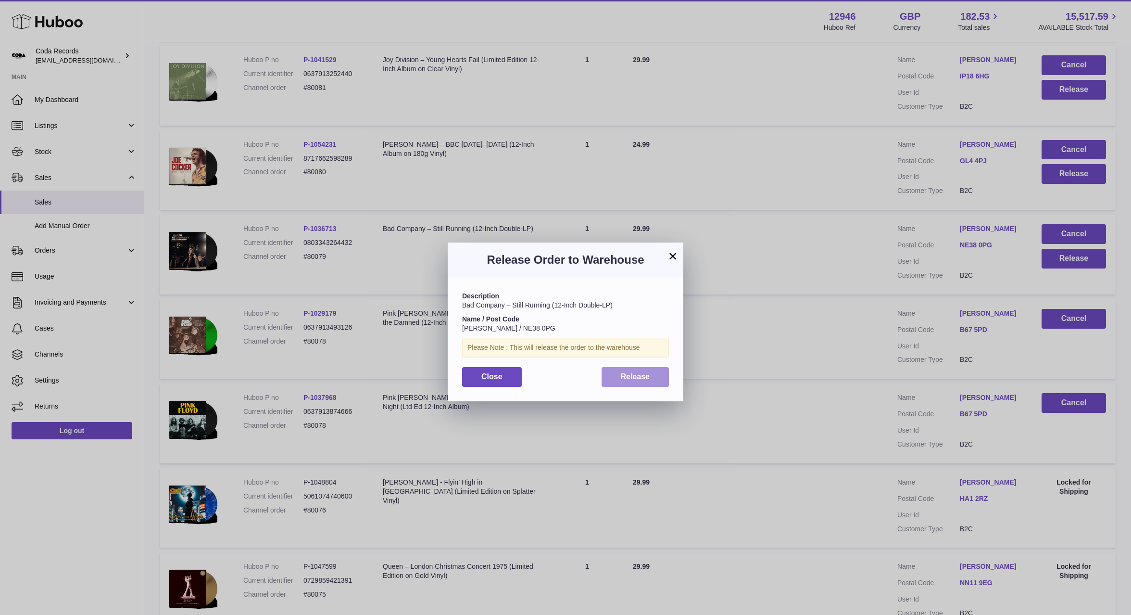
drag, startPoint x: 654, startPoint y: 380, endPoint x: 661, endPoint y: 373, distance: 10.5
click at [654, 380] on button "Release" at bounding box center [636, 377] width 68 height 20
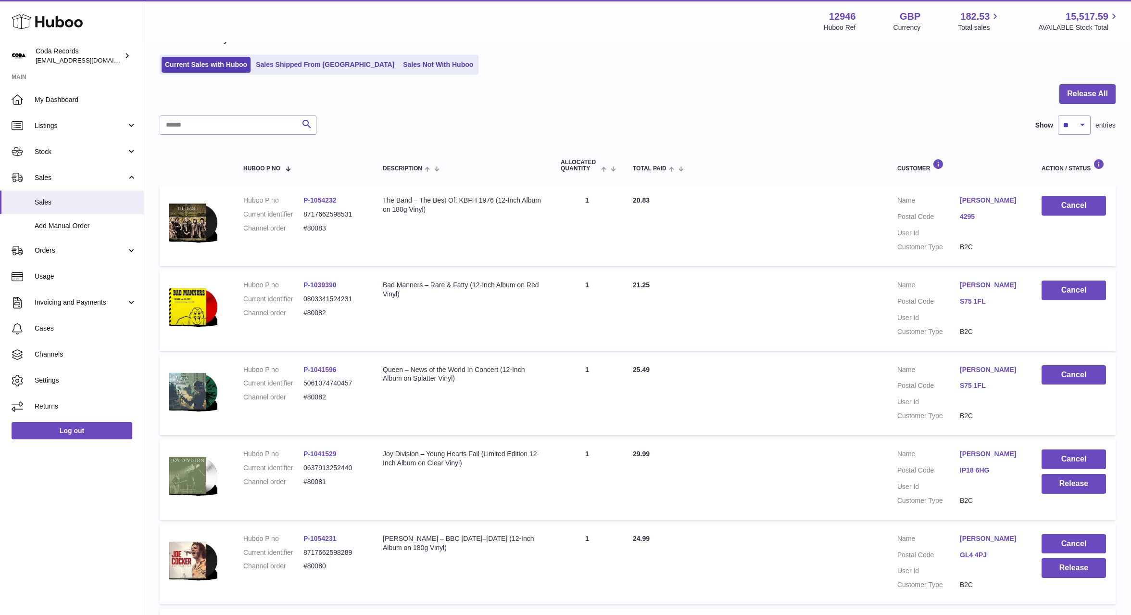
scroll to position [54, 0]
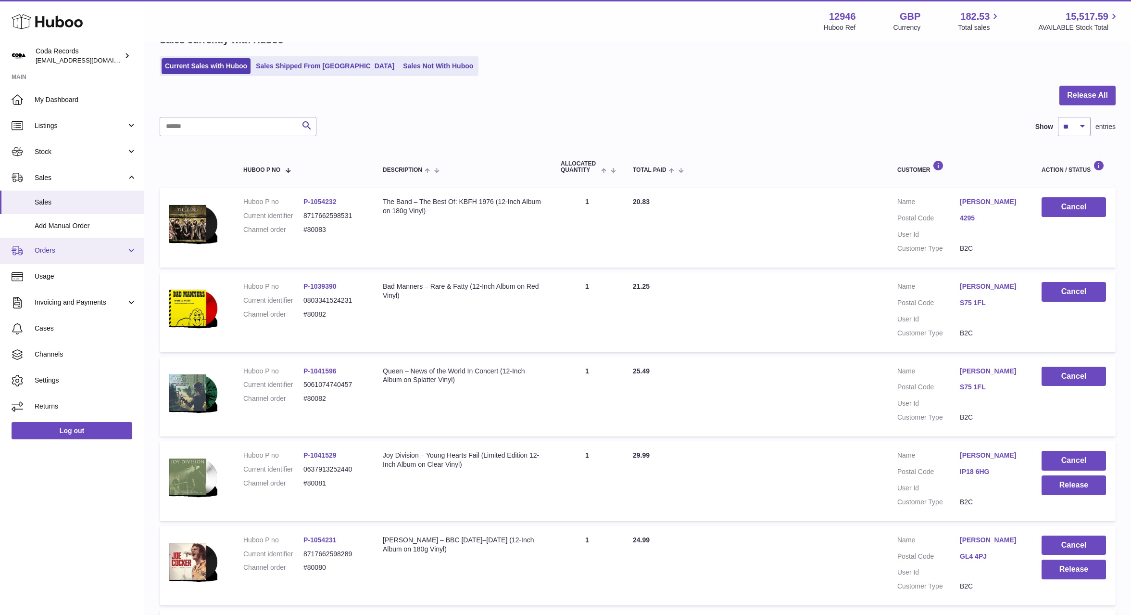
click at [81, 255] on span "Orders" at bounding box center [81, 250] width 92 height 9
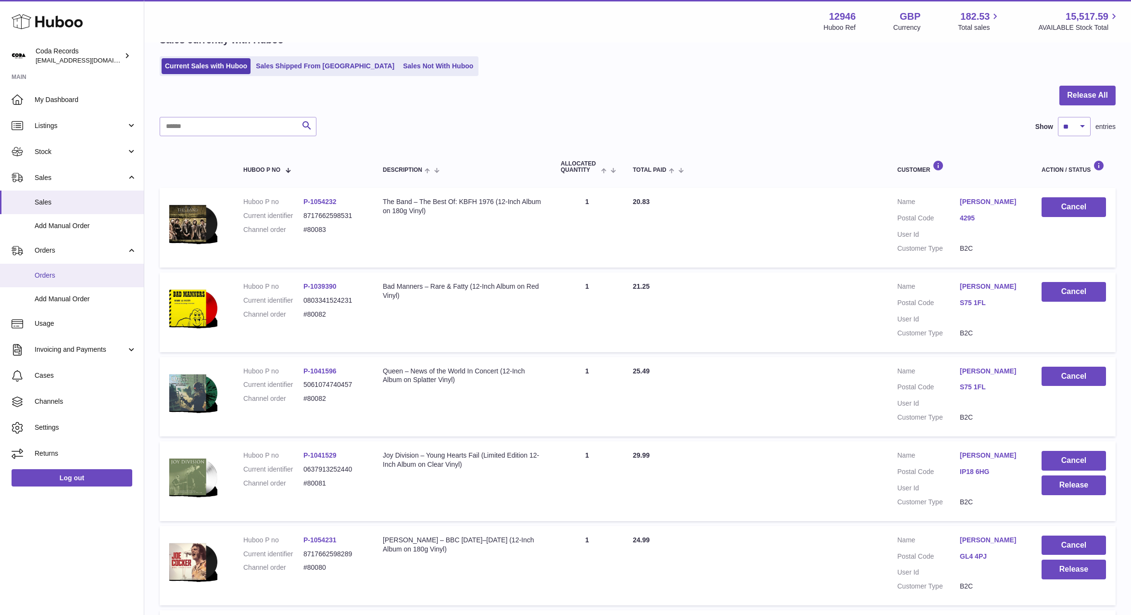
click at [88, 282] on link "Orders" at bounding box center [72, 276] width 144 height 24
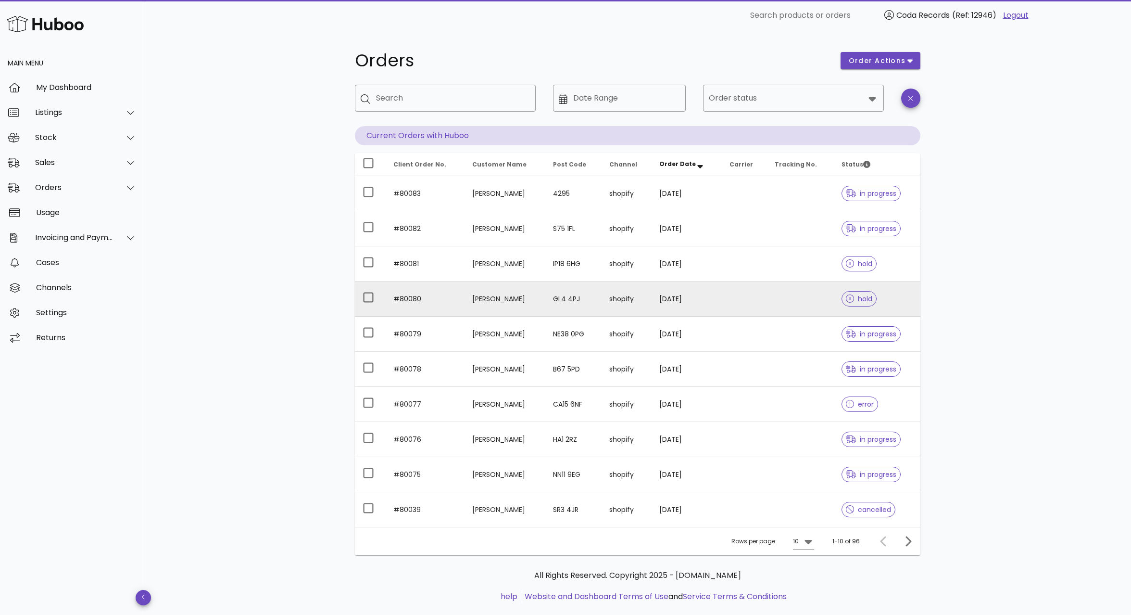
drag, startPoint x: 477, startPoint y: 296, endPoint x: 491, endPoint y: 288, distance: 17.0
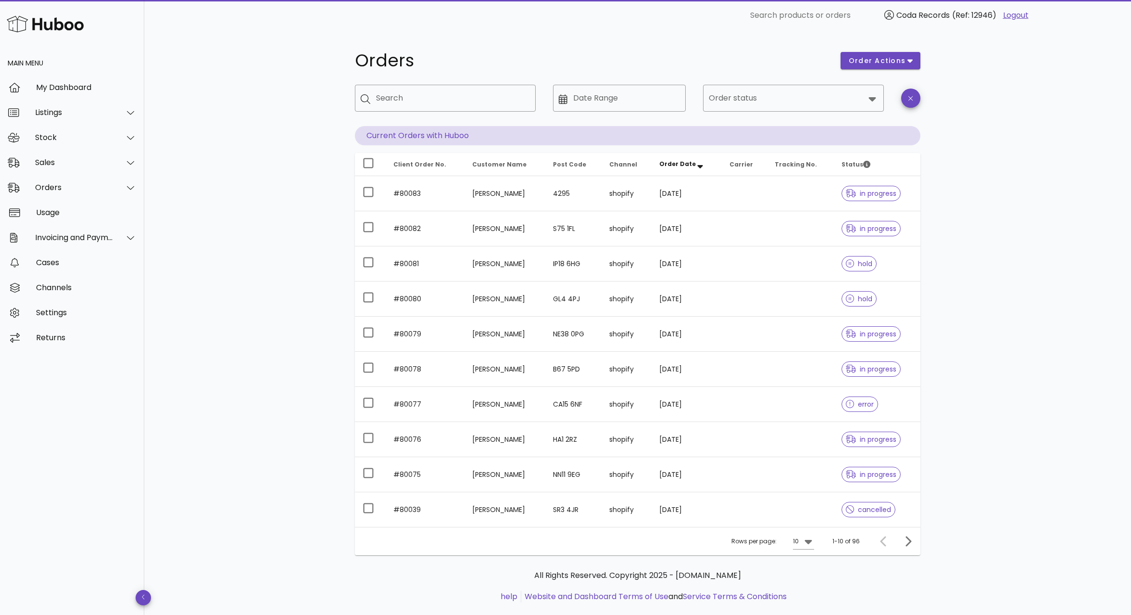
click at [477, 296] on td "[PERSON_NAME]" at bounding box center [505, 298] width 81 height 35
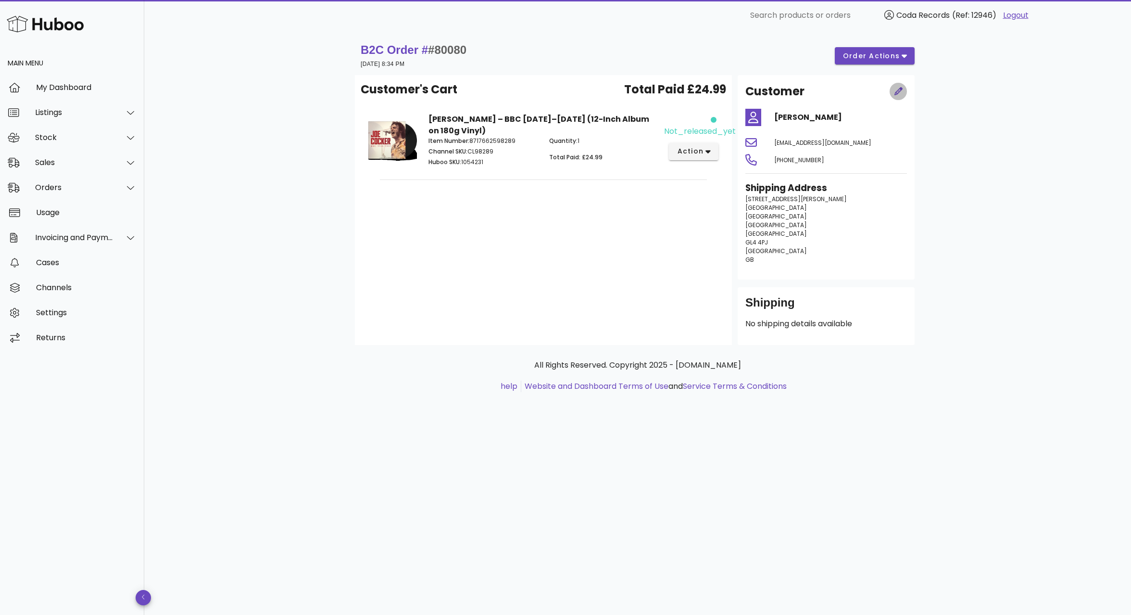
click at [900, 91] on icon "button" at bounding box center [898, 91] width 9 height 9
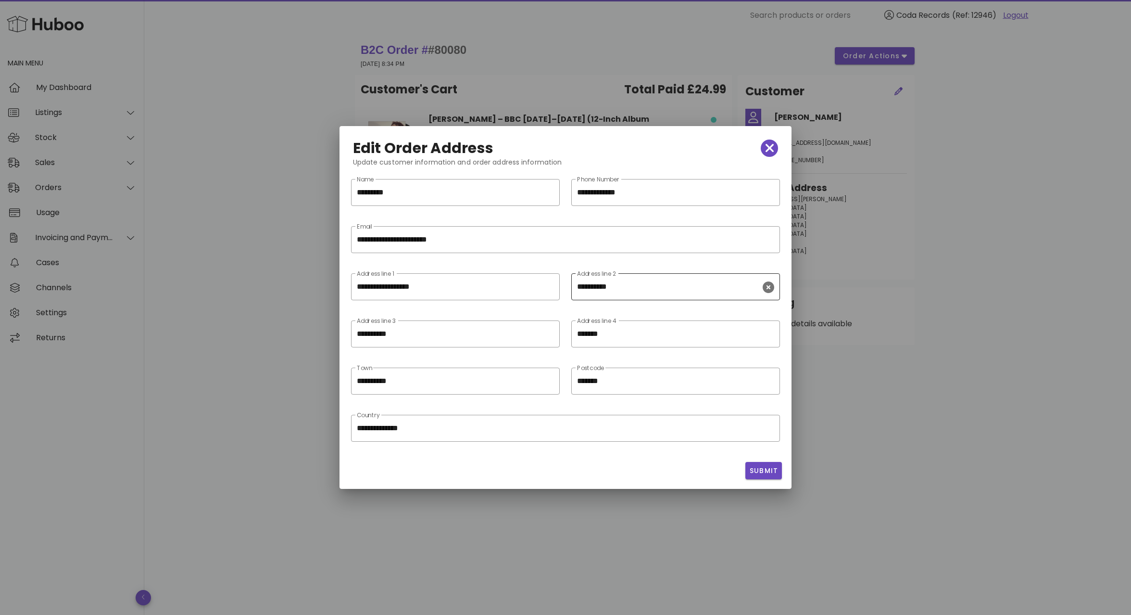
click at [770, 289] on icon "clear icon" at bounding box center [769, 287] width 12 height 12
click at [551, 334] on icon "clear icon" at bounding box center [548, 334] width 12 height 12
drag, startPoint x: 773, startPoint y: 335, endPoint x: 773, endPoint y: 340, distance: 5.3
click at [773, 335] on icon "clear icon" at bounding box center [769, 334] width 12 height 12
click at [766, 476] on button "Submit" at bounding box center [763, 470] width 37 height 17
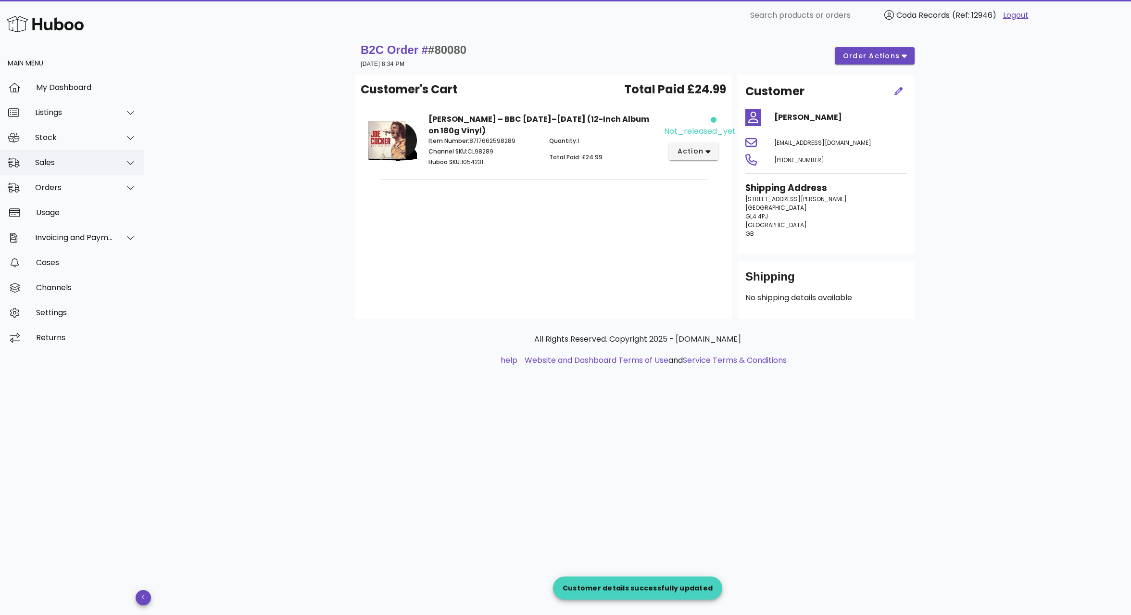
drag, startPoint x: 91, startPoint y: 160, endPoint x: 92, endPoint y: 171, distance: 11.1
click at [91, 160] on div "Sales" at bounding box center [74, 162] width 78 height 9
click at [91, 185] on div "Sales" at bounding box center [86, 186] width 102 height 9
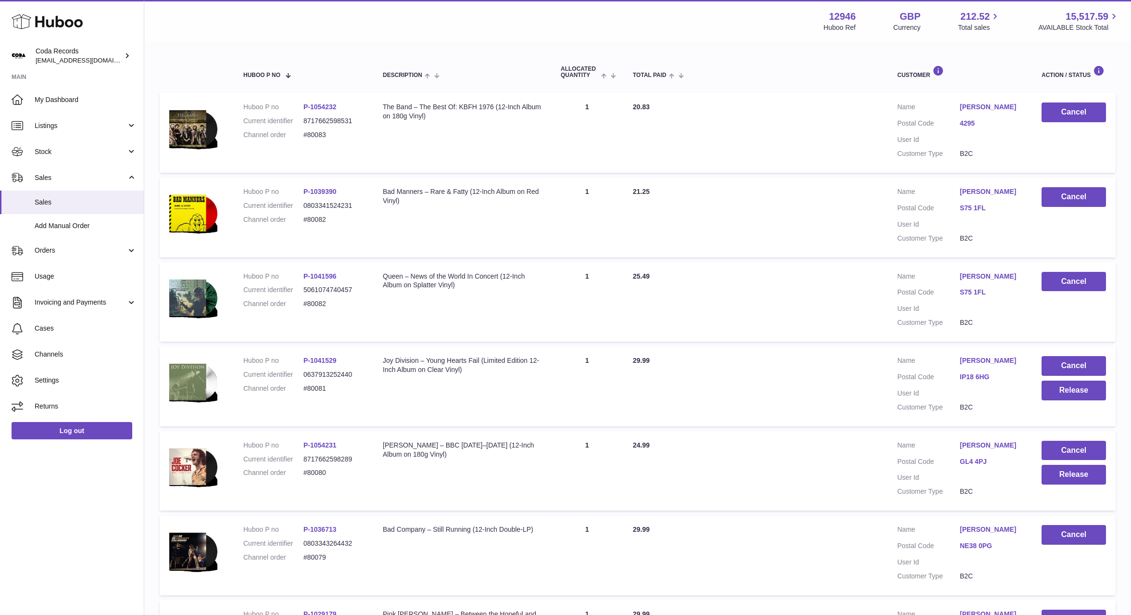
scroll to position [204, 0]
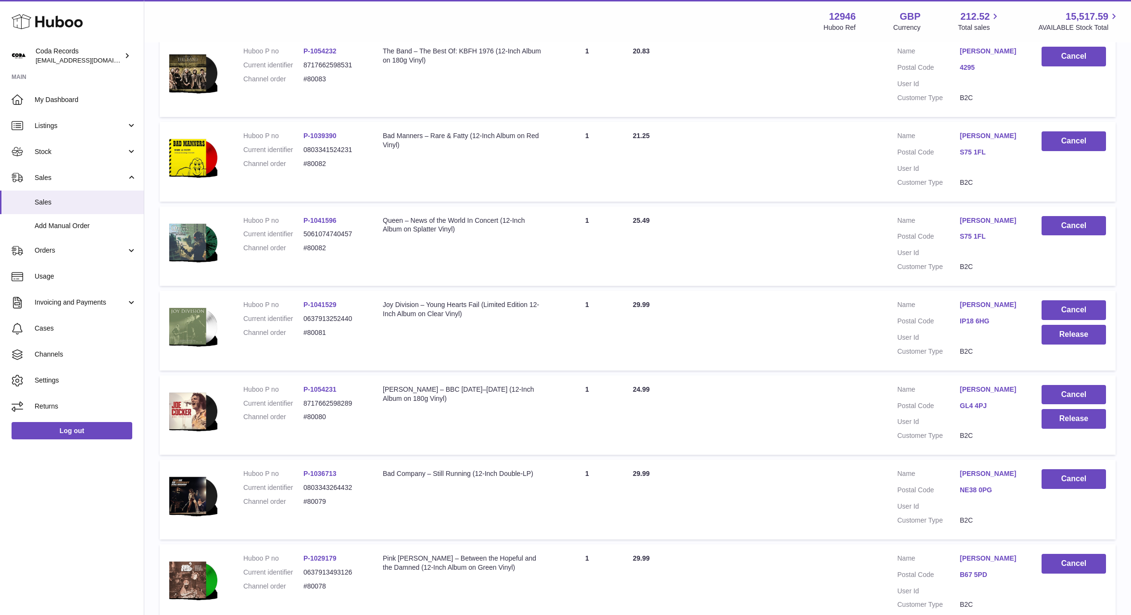
click at [973, 394] on link "Barry Dix" at bounding box center [991, 389] width 63 height 9
click at [919, 415] on div at bounding box center [565, 307] width 1131 height 615
click at [1060, 428] on button "Release" at bounding box center [1074, 419] width 64 height 20
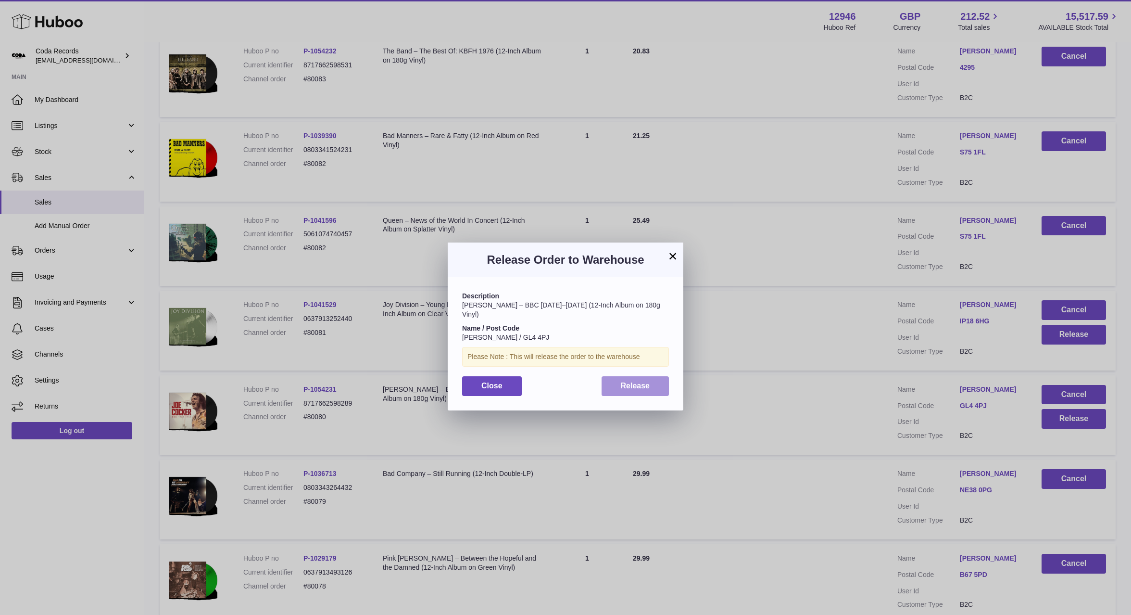
click at [637, 381] on span "Release" at bounding box center [635, 385] width 29 height 8
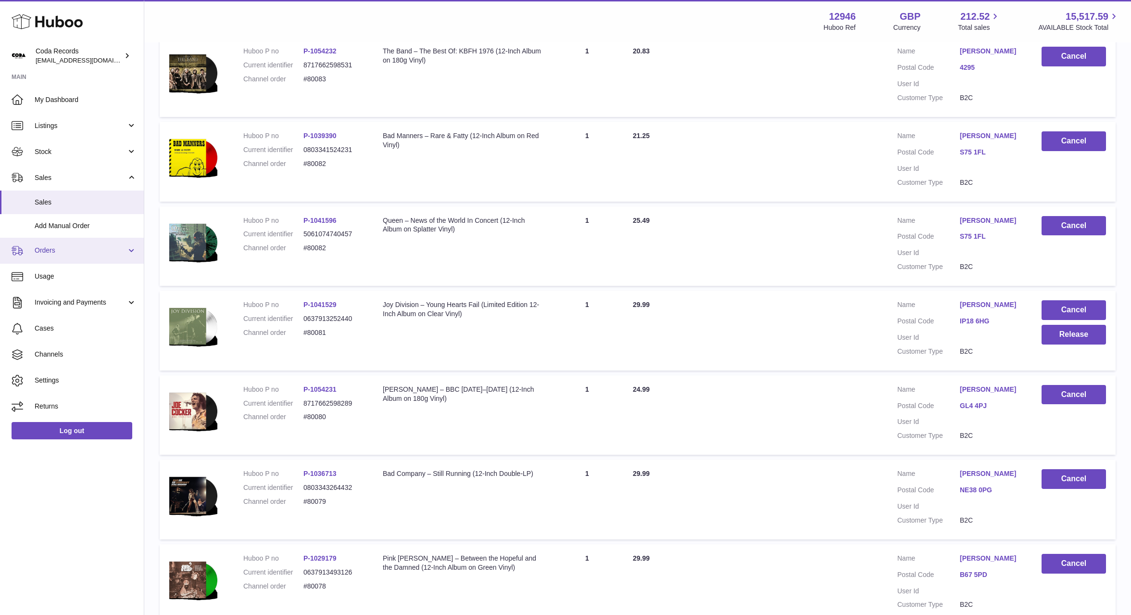
click at [78, 253] on span "Orders" at bounding box center [81, 250] width 92 height 9
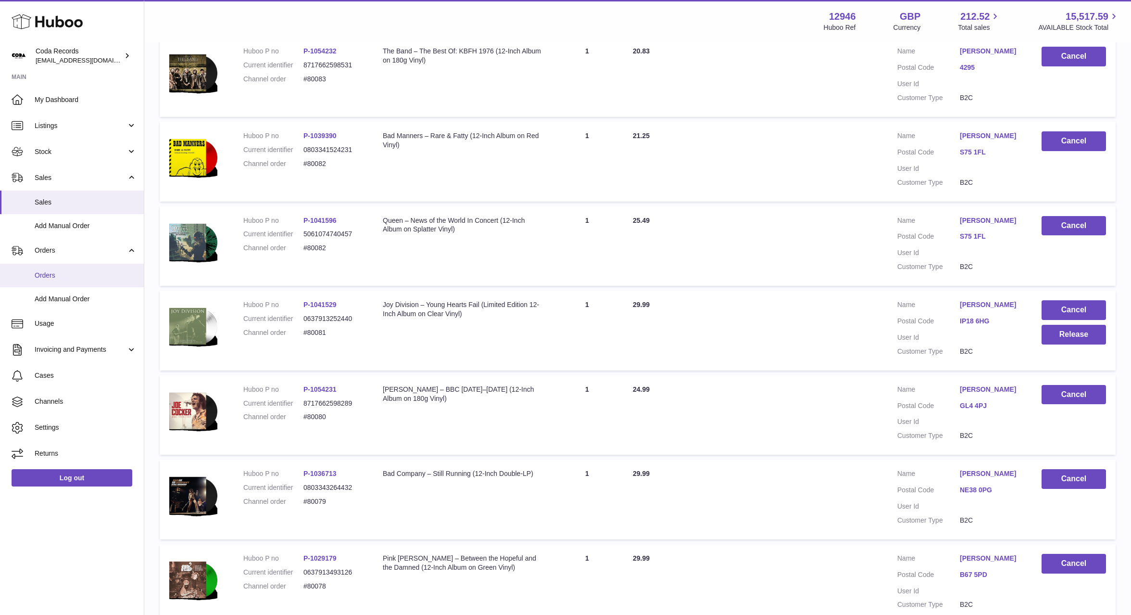
click at [88, 285] on link "Orders" at bounding box center [72, 276] width 144 height 24
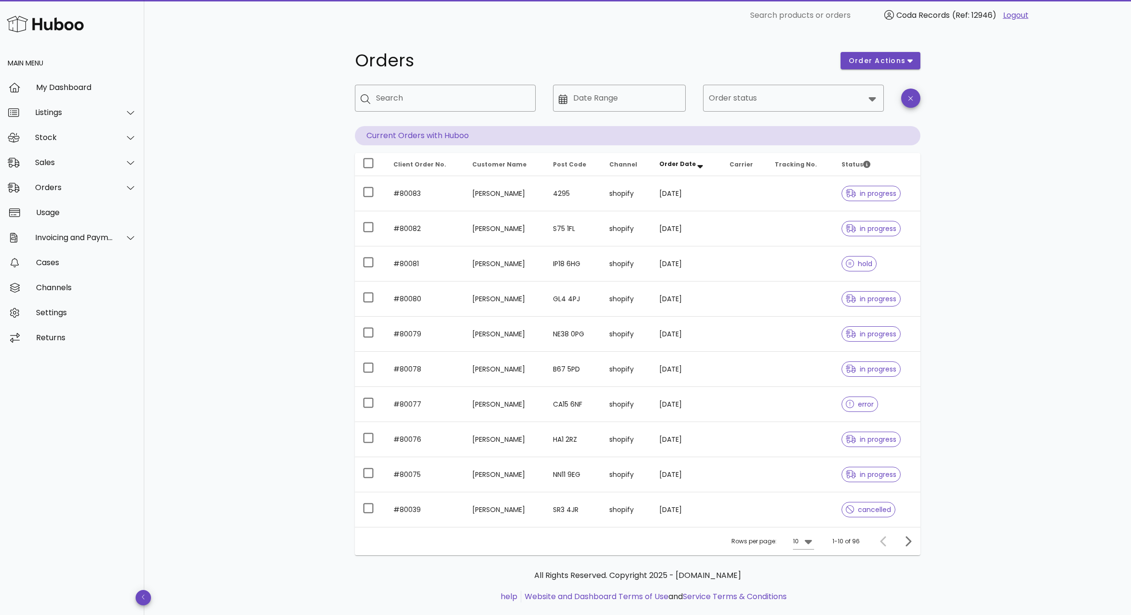
click at [491, 266] on td "[PERSON_NAME]" at bounding box center [505, 263] width 81 height 35
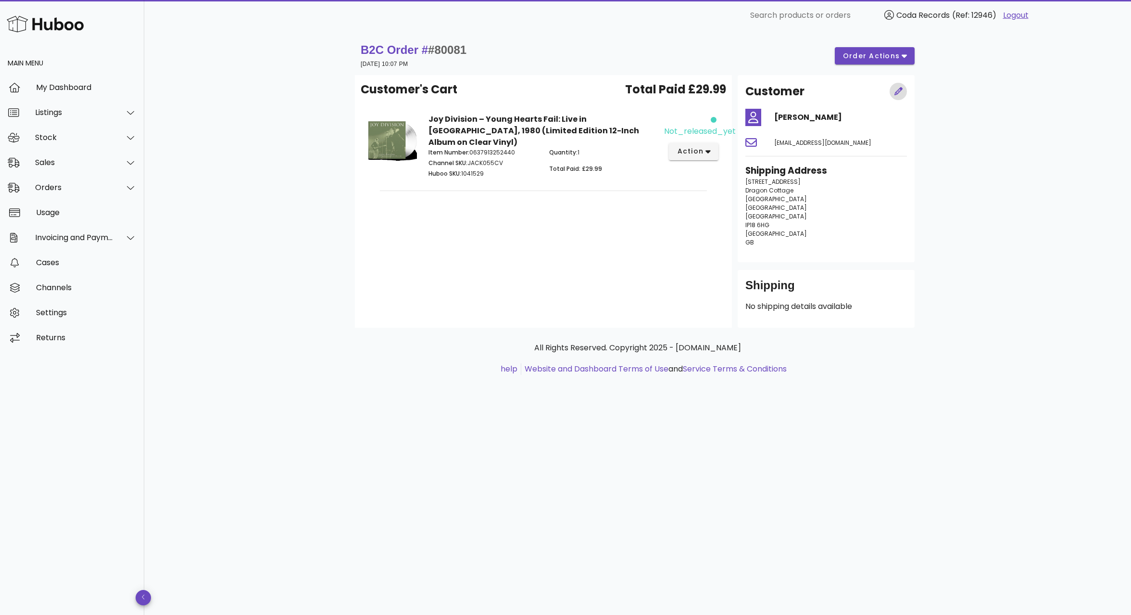
click at [897, 92] on icon "button" at bounding box center [898, 91] width 9 height 9
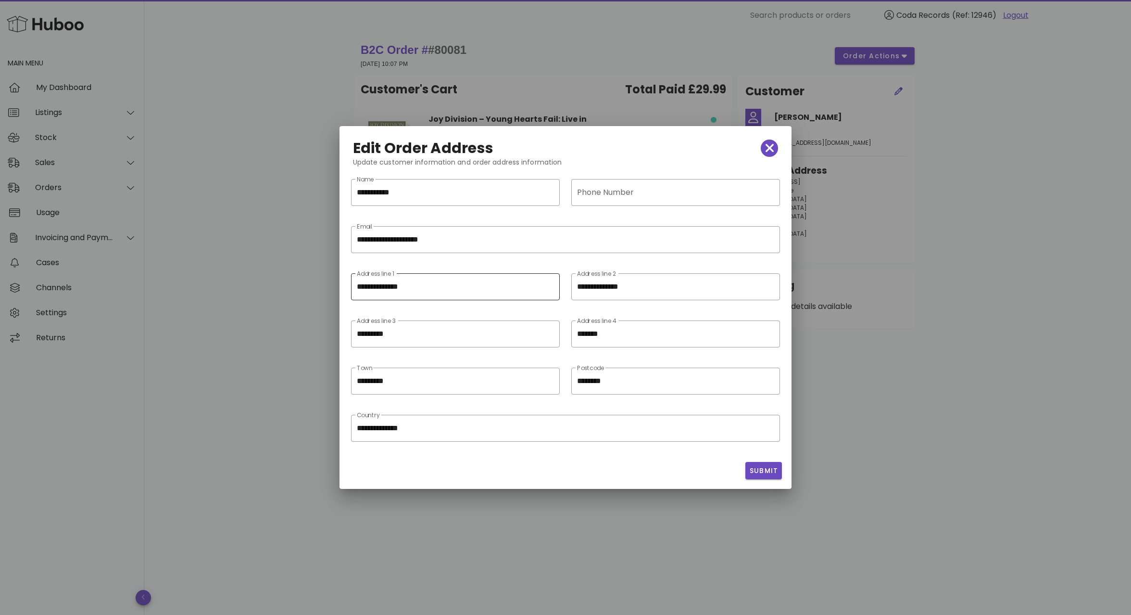
drag, startPoint x: 556, startPoint y: 287, endPoint x: 539, endPoint y: 286, distance: 17.3
click at [539, 286] on div "**********" at bounding box center [565, 292] width 441 height 47
click at [357, 286] on input "**********" at bounding box center [455, 286] width 197 height 15
paste input "**********"
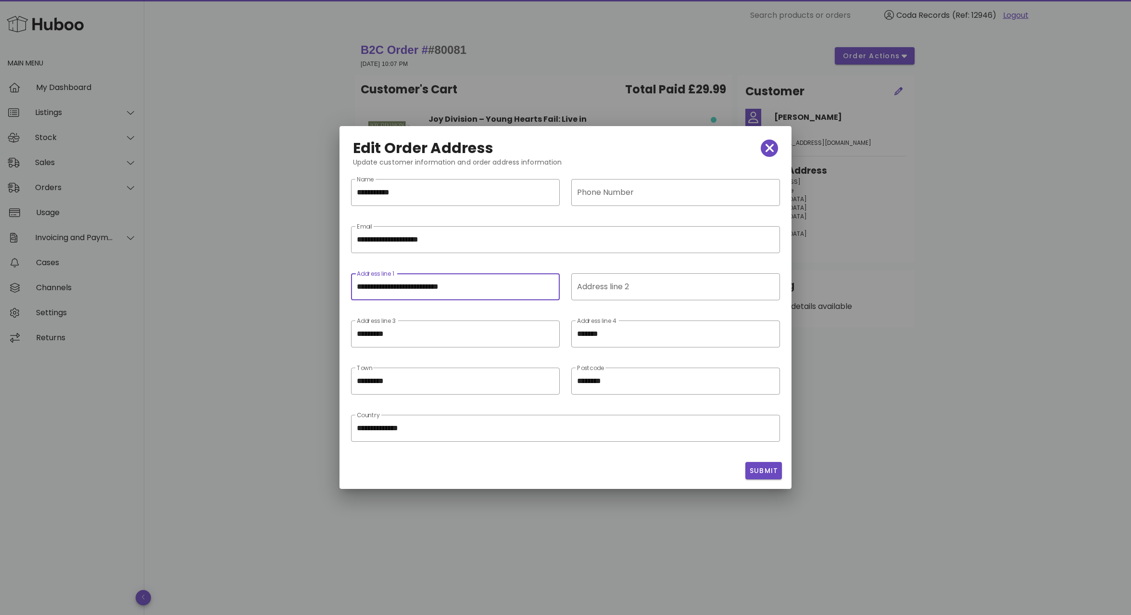
drag, startPoint x: 420, startPoint y: 286, endPoint x: 542, endPoint y: 289, distance: 122.2
click at [512, 289] on input "**********" at bounding box center [455, 286] width 197 height 15
type input "**********"
click at [616, 288] on input "Address line 2" at bounding box center [674, 286] width 195 height 15
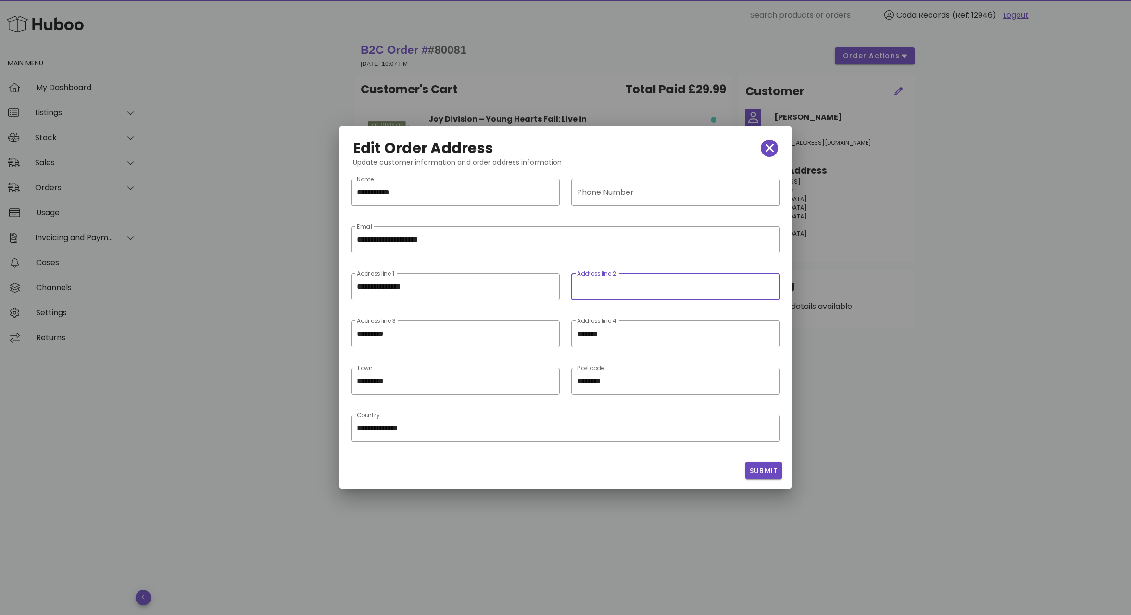
paste input "**********"
drag, startPoint x: 578, startPoint y: 287, endPoint x: 571, endPoint y: 289, distance: 7.0
click at [578, 287] on input "**********" at bounding box center [669, 286] width 184 height 15
type input "**********"
click at [517, 291] on input "**********" at bounding box center [455, 286] width 197 height 15
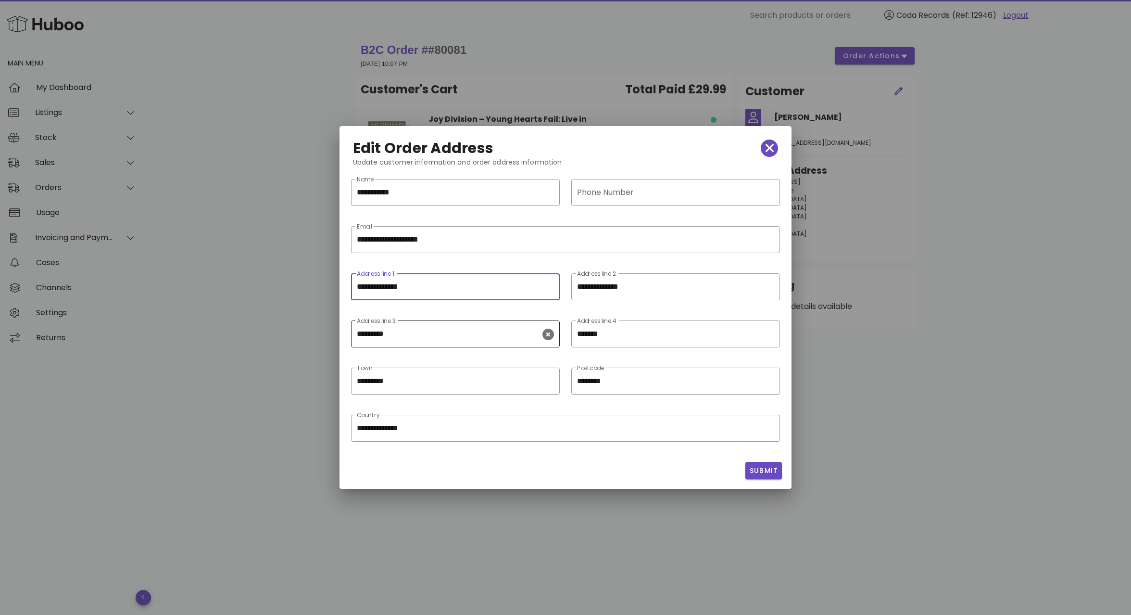
drag, startPoint x: 552, startPoint y: 335, endPoint x: 558, endPoint y: 336, distance: 6.4
click at [554, 335] on icon "clear icon" at bounding box center [548, 334] width 12 height 12
type input "**********"
click at [771, 336] on icon "clear icon" at bounding box center [769, 334] width 12 height 12
click at [766, 463] on button "Submit" at bounding box center [763, 470] width 37 height 17
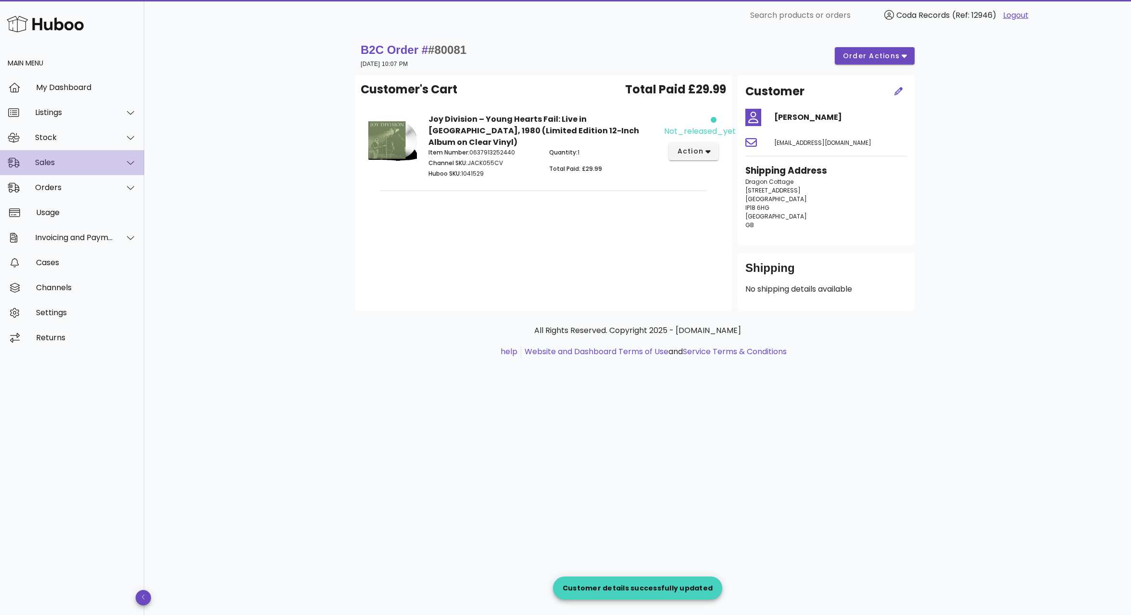
drag, startPoint x: 94, startPoint y: 161, endPoint x: 93, endPoint y: 171, distance: 10.1
click at [94, 161] on div "Sales" at bounding box center [74, 162] width 78 height 9
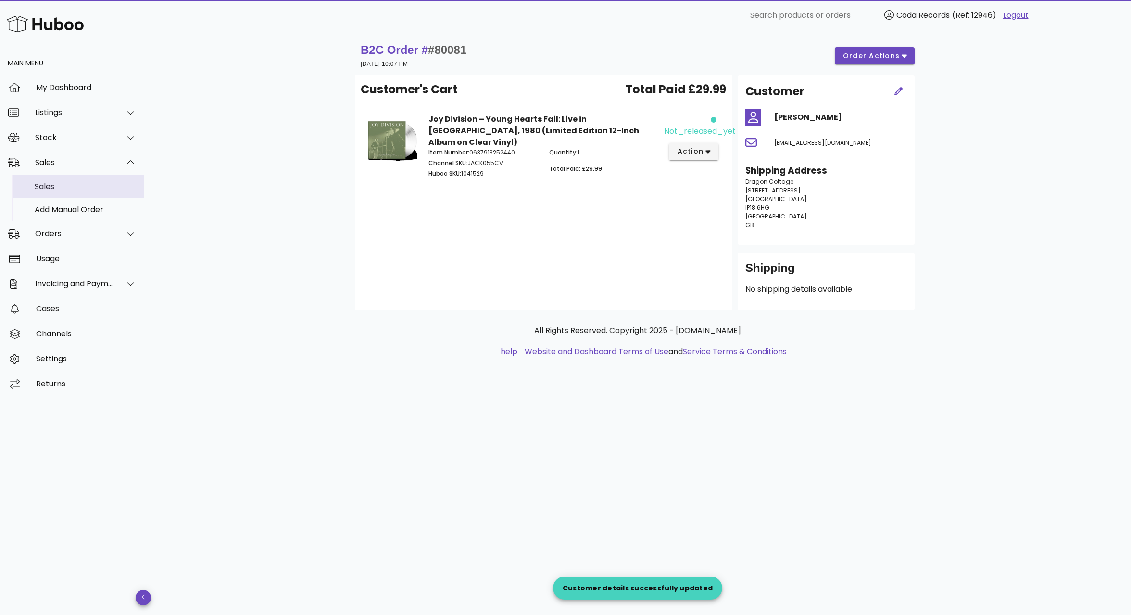
click at [88, 184] on div "Sales" at bounding box center [86, 186] width 102 height 9
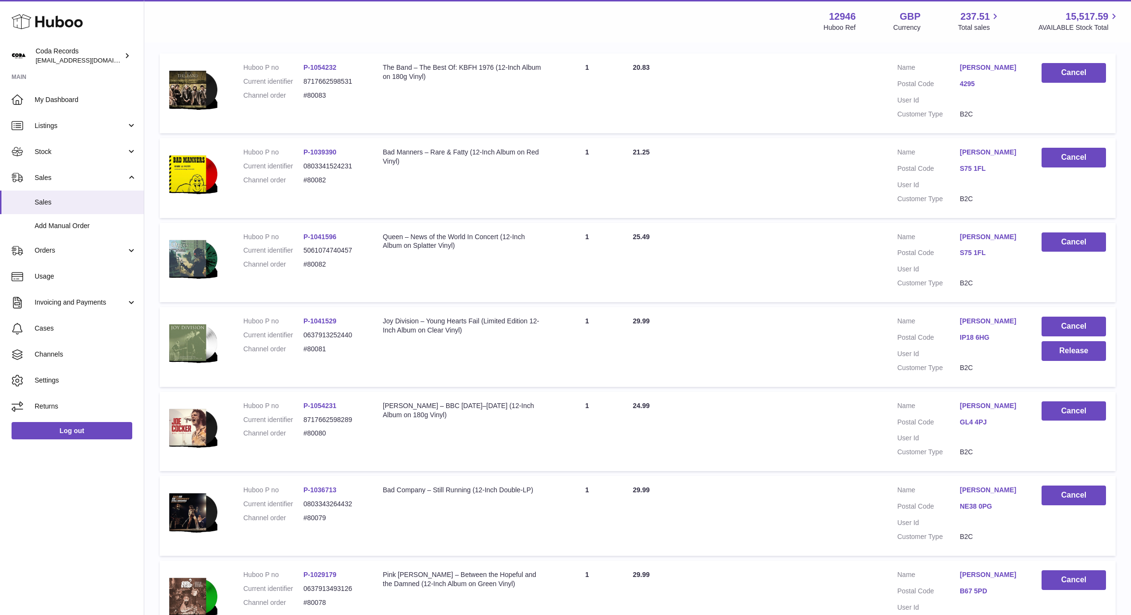
scroll to position [256, 0]
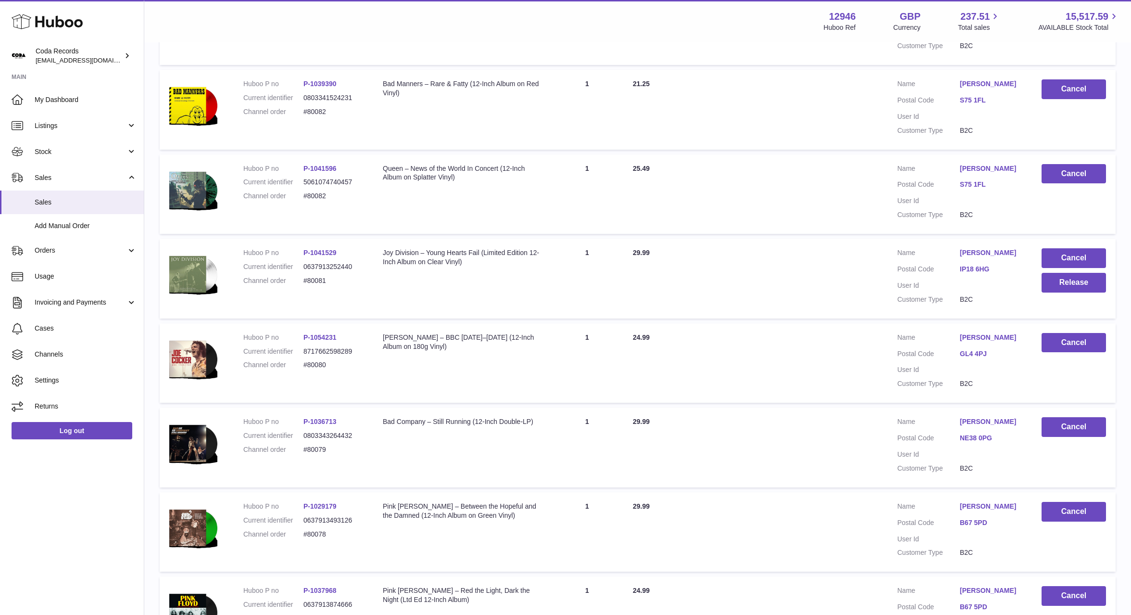
click at [983, 257] on link "[PERSON_NAME]" at bounding box center [991, 252] width 63 height 9
drag, startPoint x: 871, startPoint y: 279, endPoint x: 894, endPoint y: 283, distance: 23.4
click at [871, 279] on div at bounding box center [565, 307] width 1131 height 615
click at [1069, 292] on button "Release" at bounding box center [1074, 283] width 64 height 20
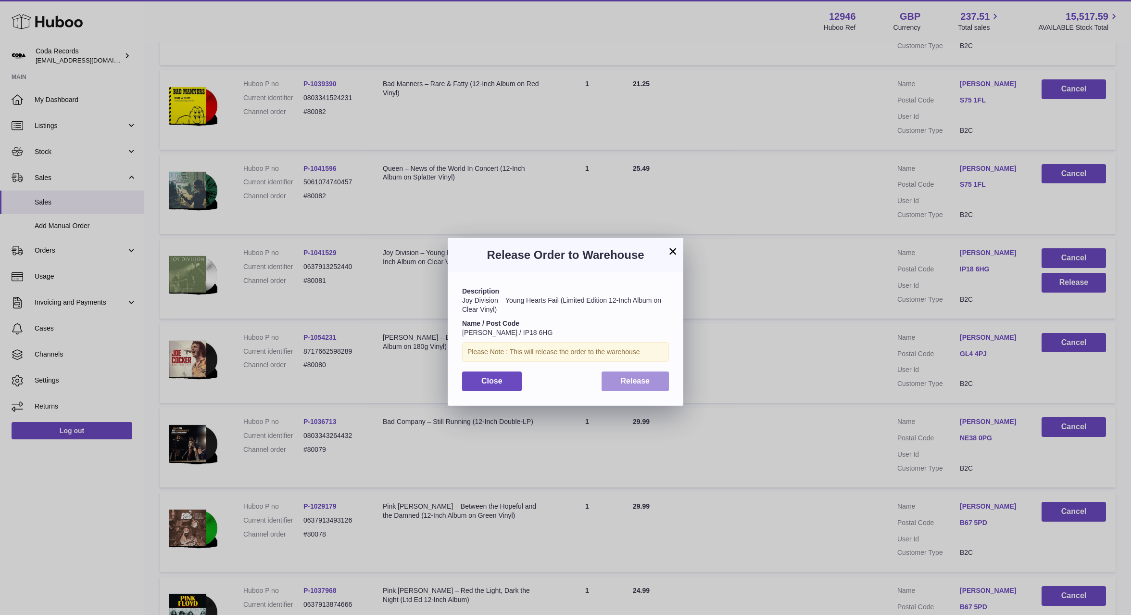
click at [659, 379] on button "Release" at bounding box center [636, 381] width 68 height 20
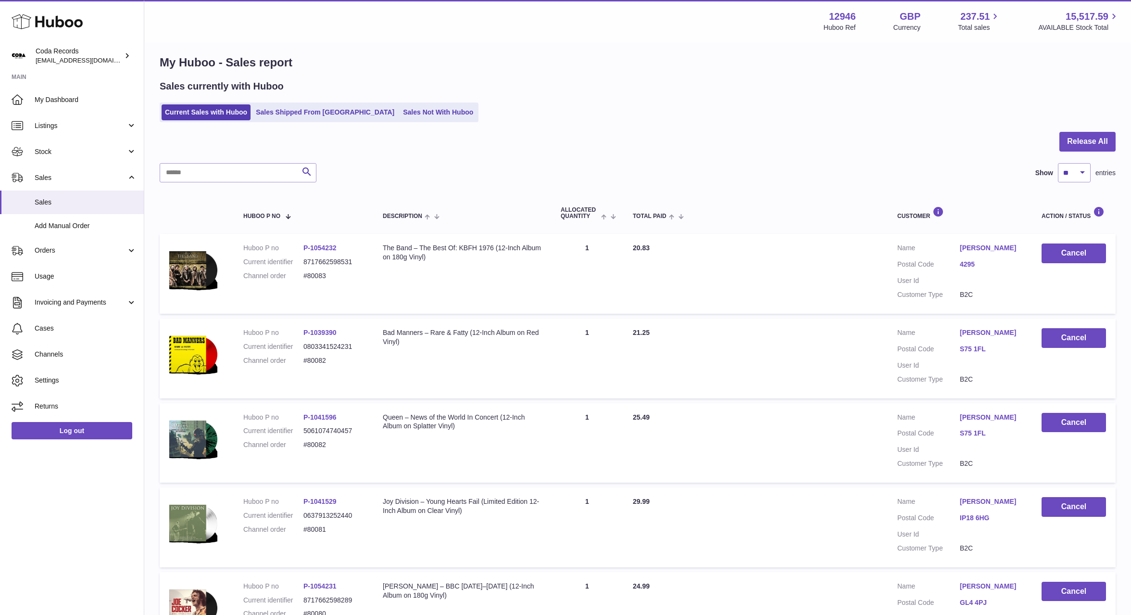
scroll to position [0, 0]
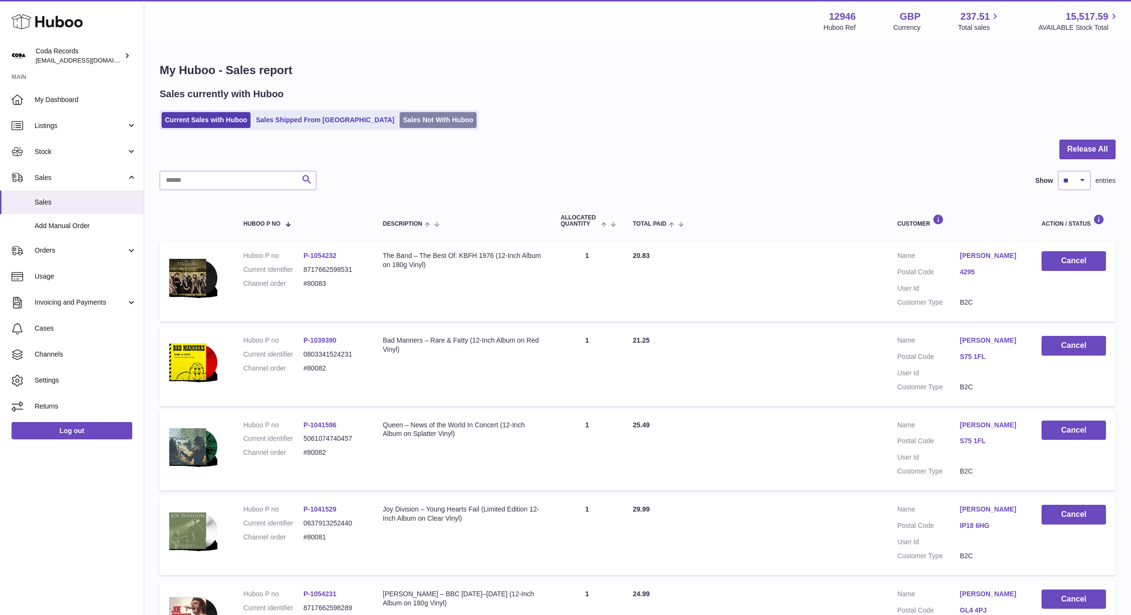
click at [412, 117] on link "Sales Not With Huboo" at bounding box center [438, 120] width 77 height 16
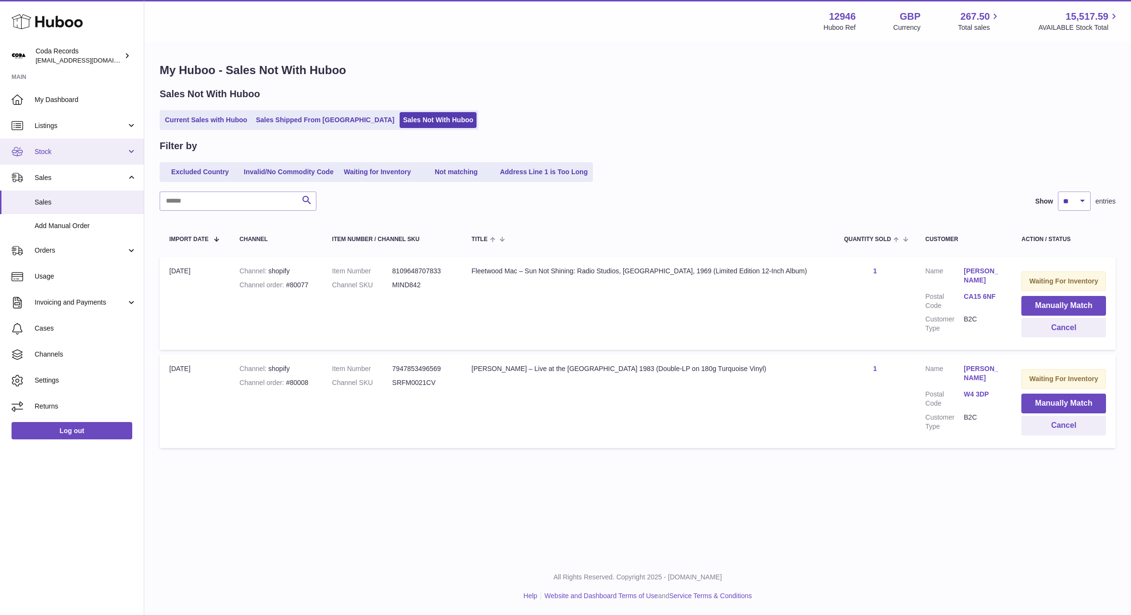
click at [83, 149] on span "Stock" at bounding box center [81, 151] width 92 height 9
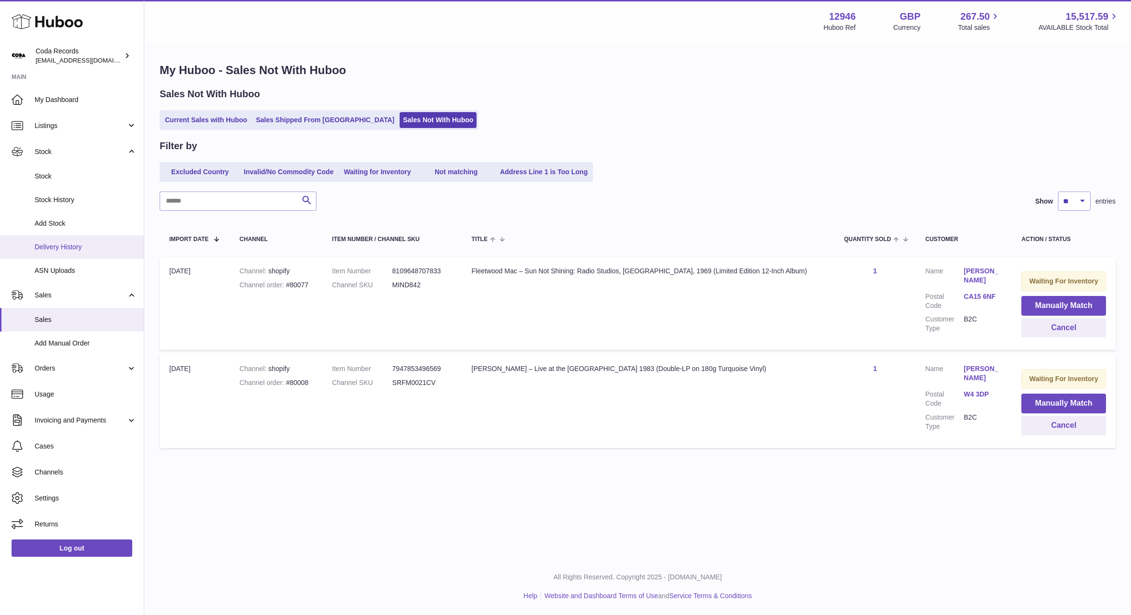
click at [80, 245] on span "Delivery History" at bounding box center [86, 246] width 102 height 9
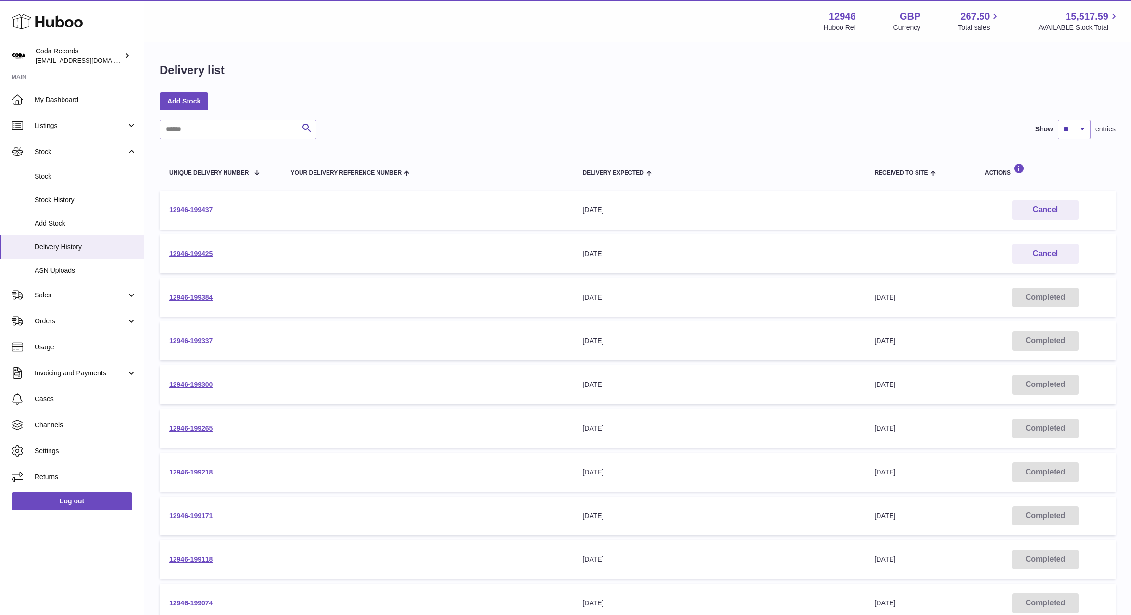
click at [203, 209] on link "12946-199437" at bounding box center [190, 210] width 43 height 8
click at [210, 254] on link "12946-199425" at bounding box center [190, 254] width 43 height 8
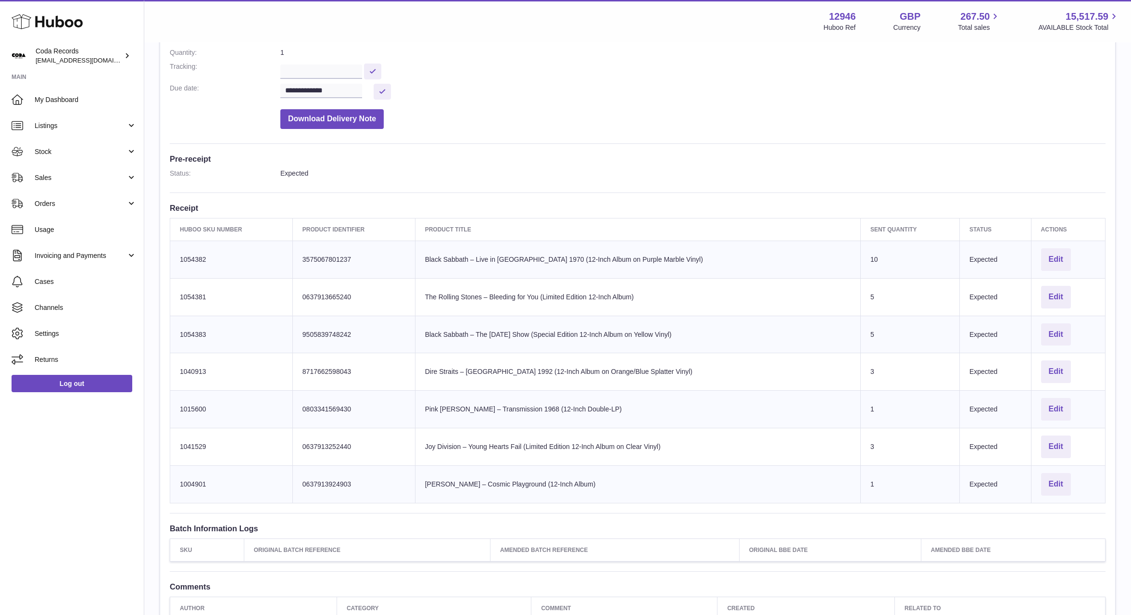
scroll to position [130, 0]
